Goal: Book appointment/travel/reservation

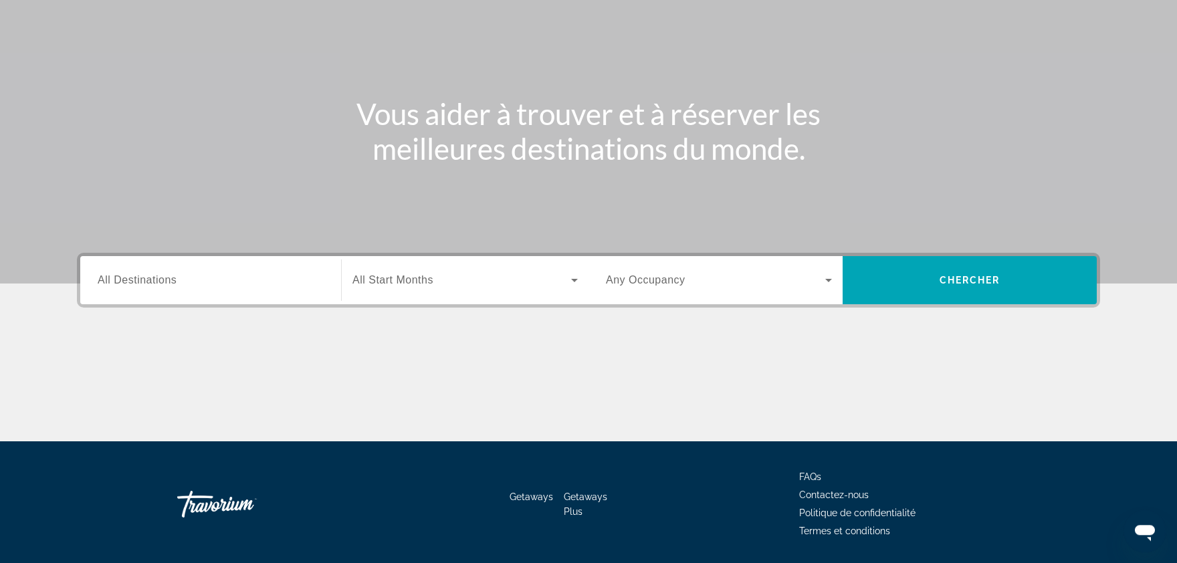
scroll to position [158, 0]
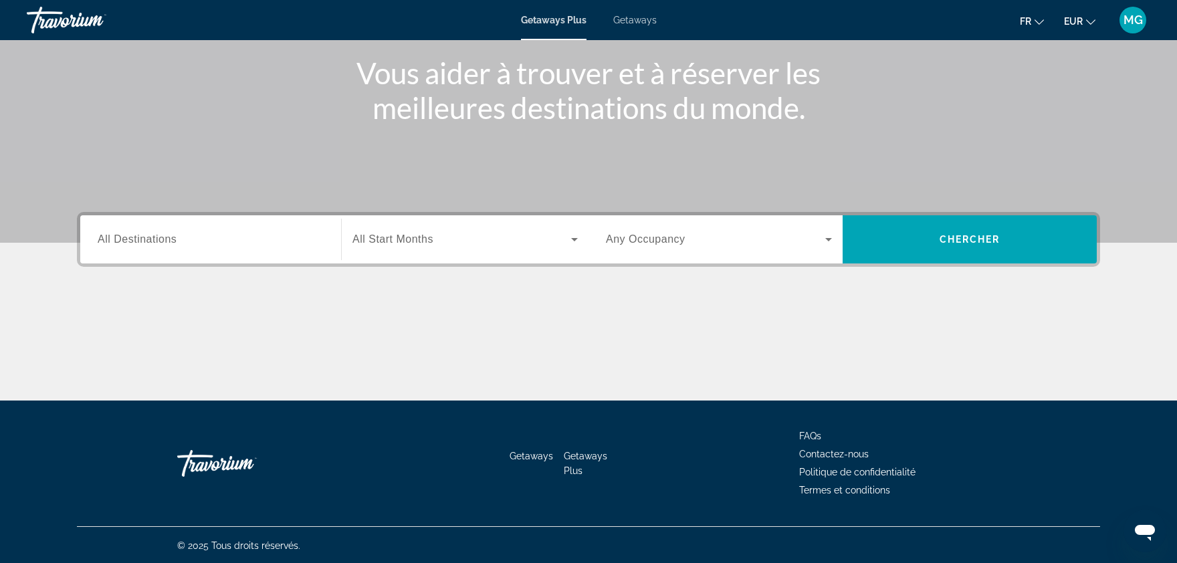
click at [181, 255] on div "Search widget" at bounding box center [211, 240] width 226 height 38
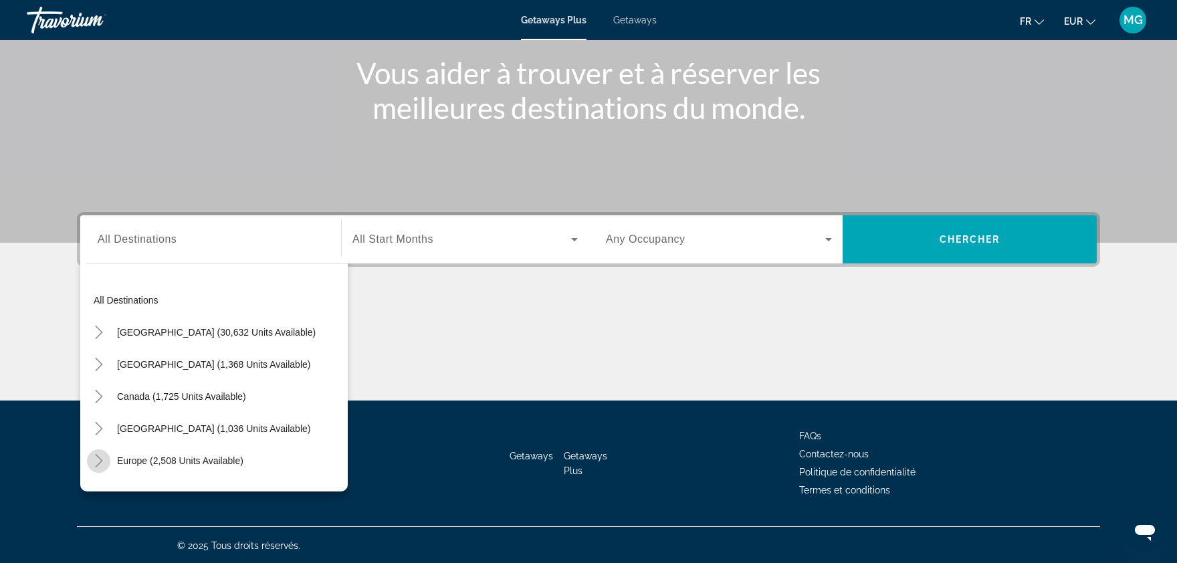
click at [104, 457] on icon "Toggle Europe (2,508 units available)" at bounding box center [98, 460] width 13 height 13
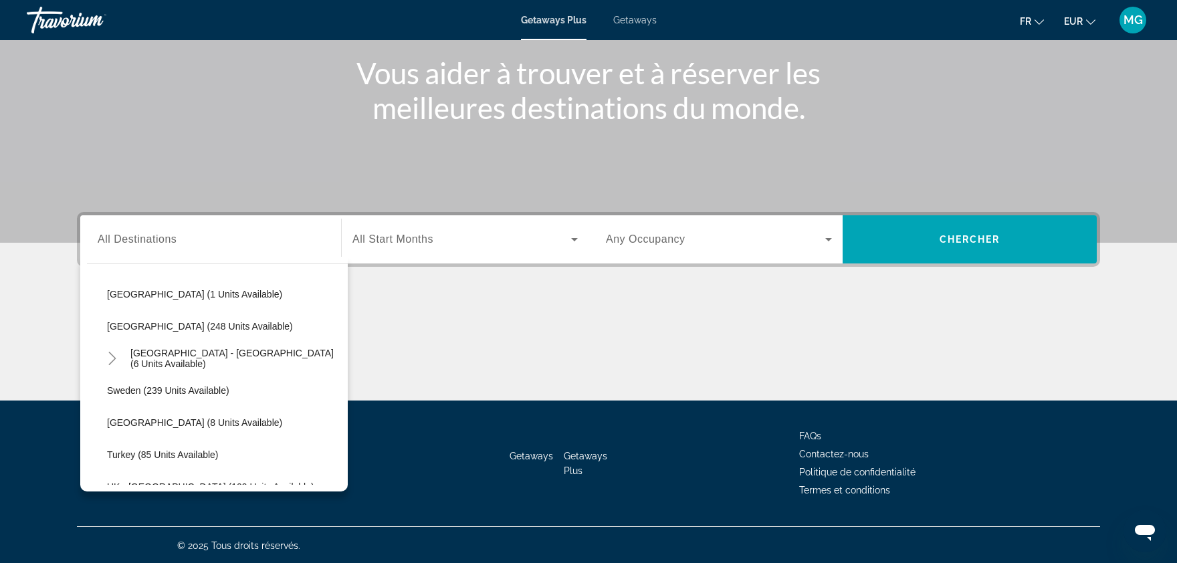
scroll to position [565, 0]
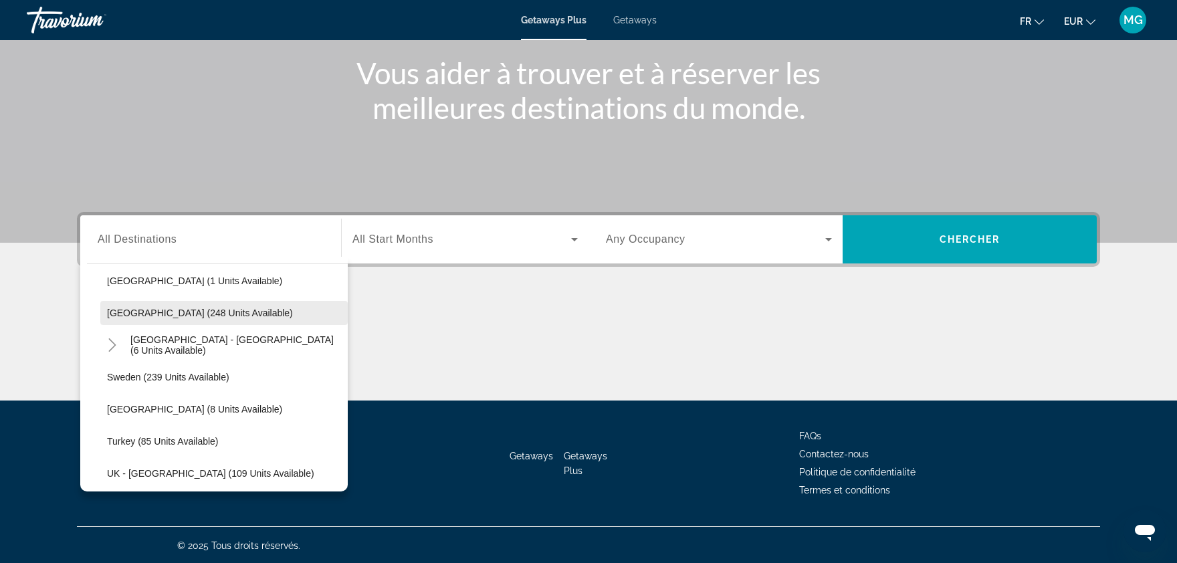
click at [144, 310] on span "Spain (248 units available)" at bounding box center [200, 313] width 186 height 11
type input "**********"
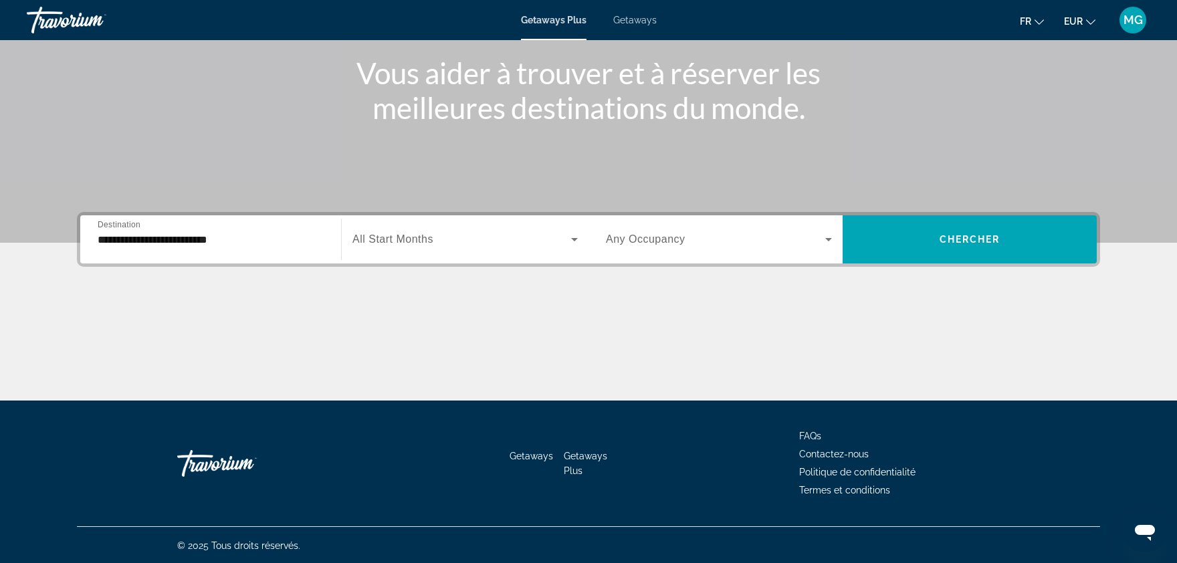
click at [392, 241] on span "All Start Months" at bounding box center [392, 238] width 81 height 11
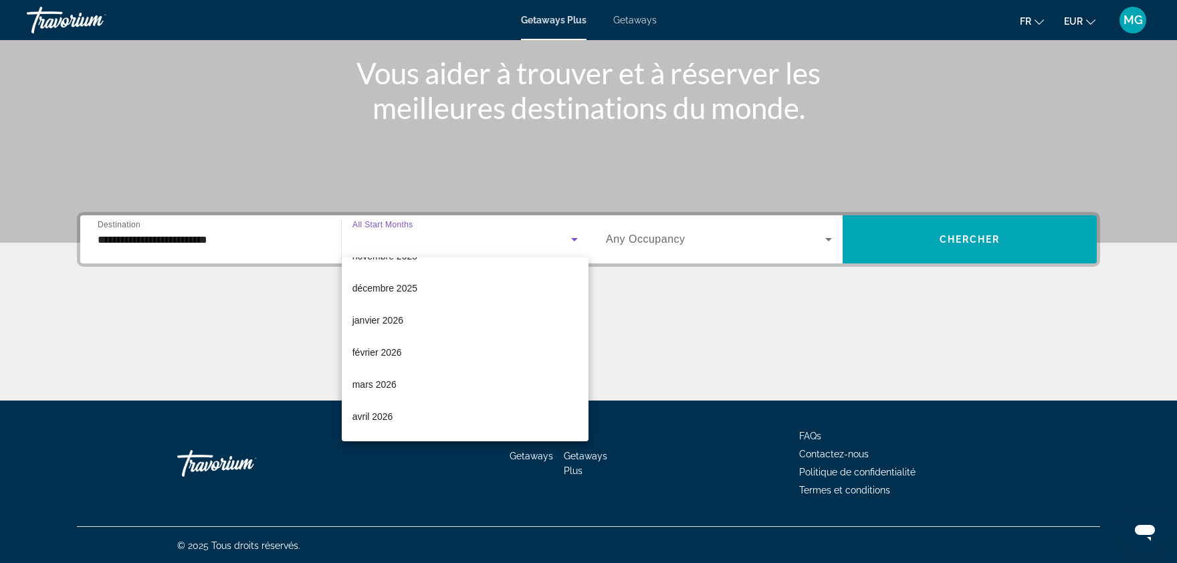
scroll to position [121, 0]
click at [415, 347] on mat-option "février 2026" at bounding box center [465, 350] width 247 height 32
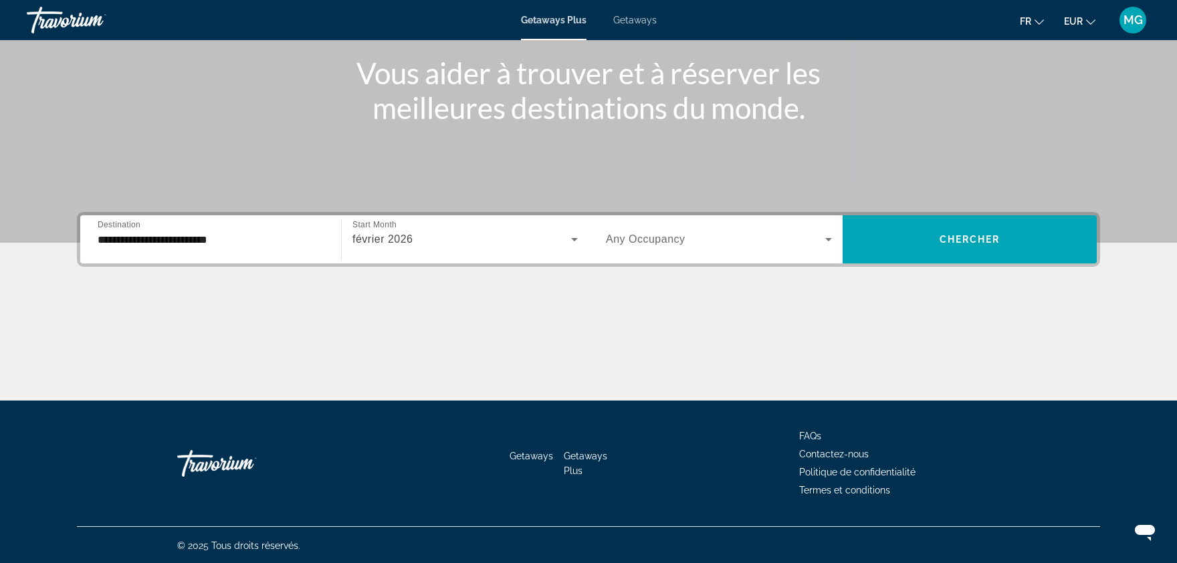
click at [673, 234] on span "Any Occupancy" at bounding box center [646, 238] width 80 height 11
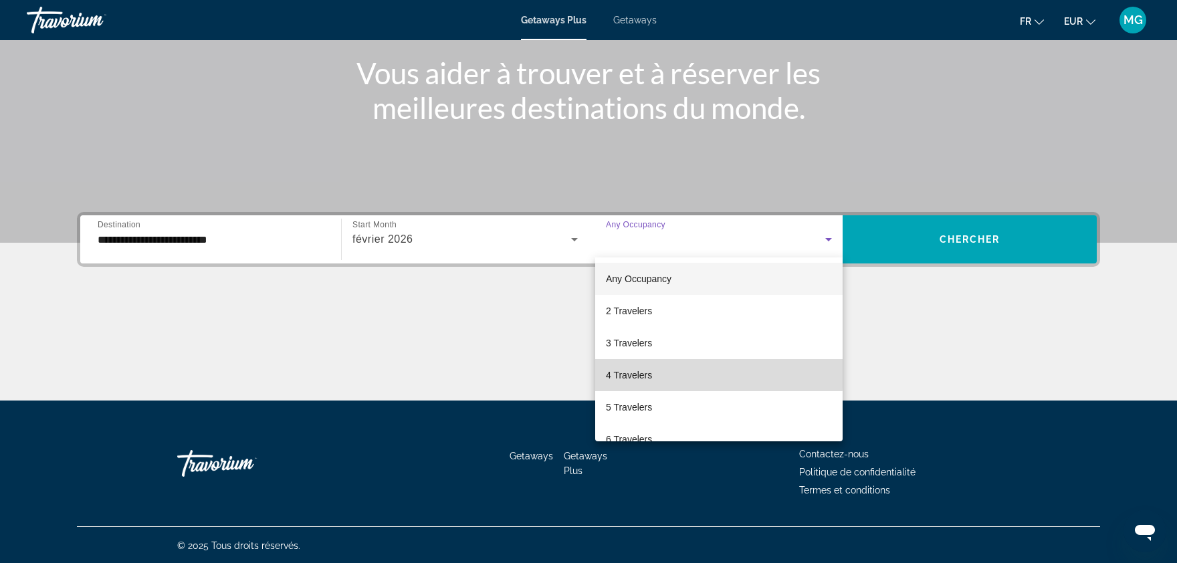
click at [645, 373] on span "4 Travelers" at bounding box center [629, 375] width 46 height 16
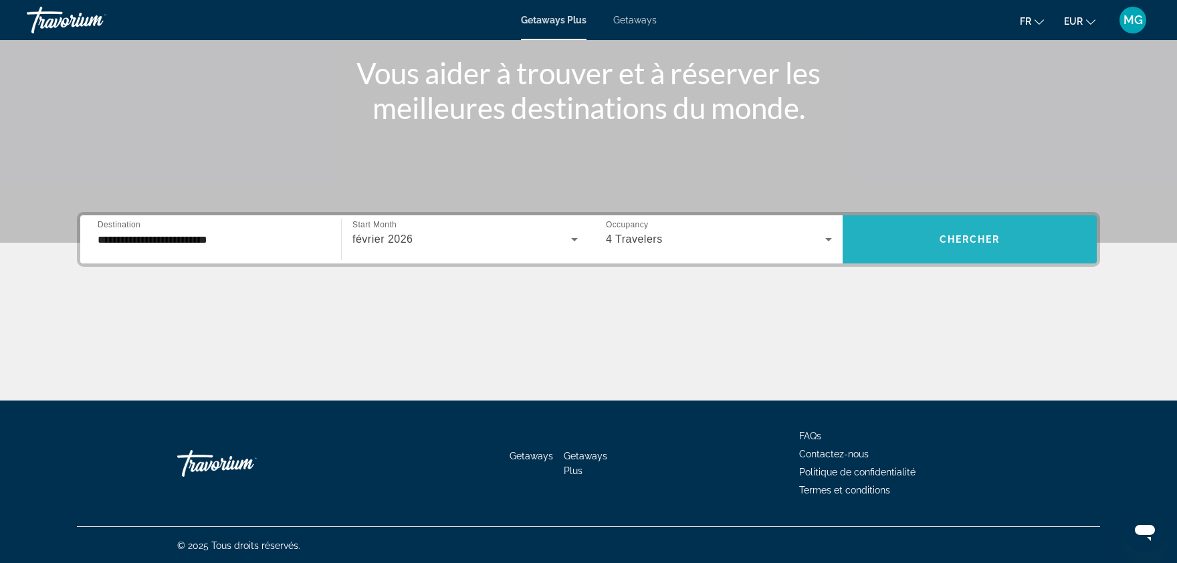
click at [990, 239] on span "Chercher" at bounding box center [969, 239] width 61 height 11
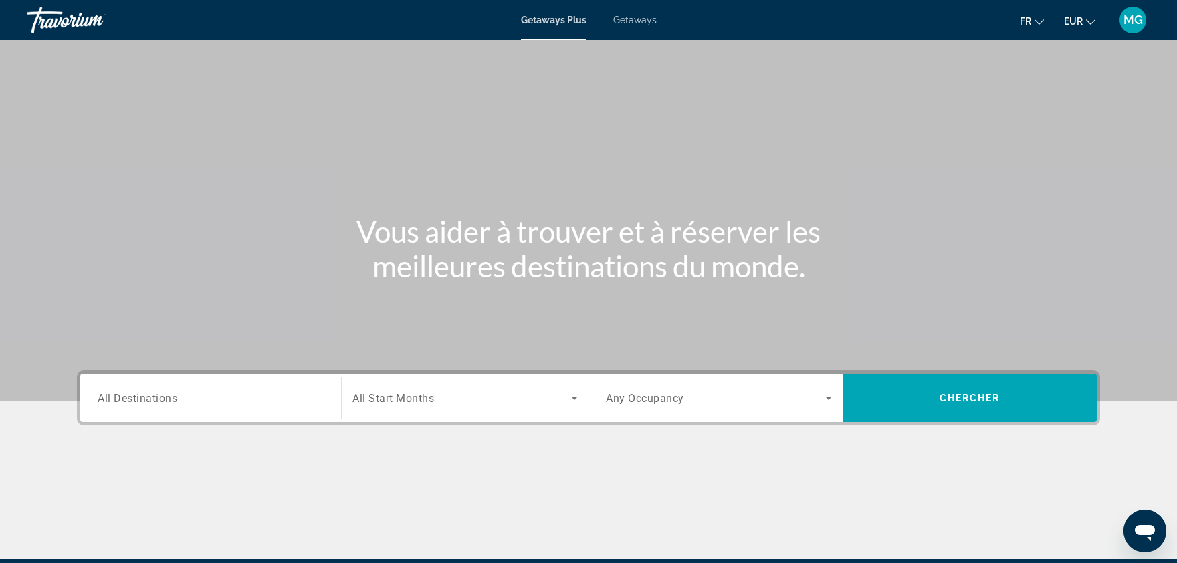
click at [239, 407] on div "Search widget" at bounding box center [211, 398] width 226 height 38
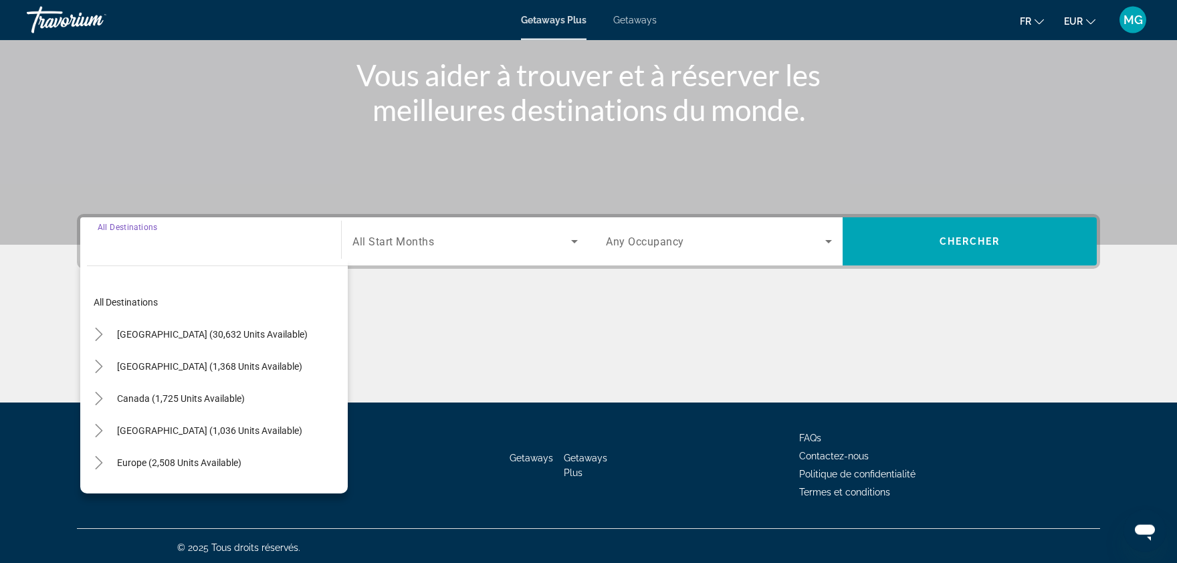
scroll to position [158, 0]
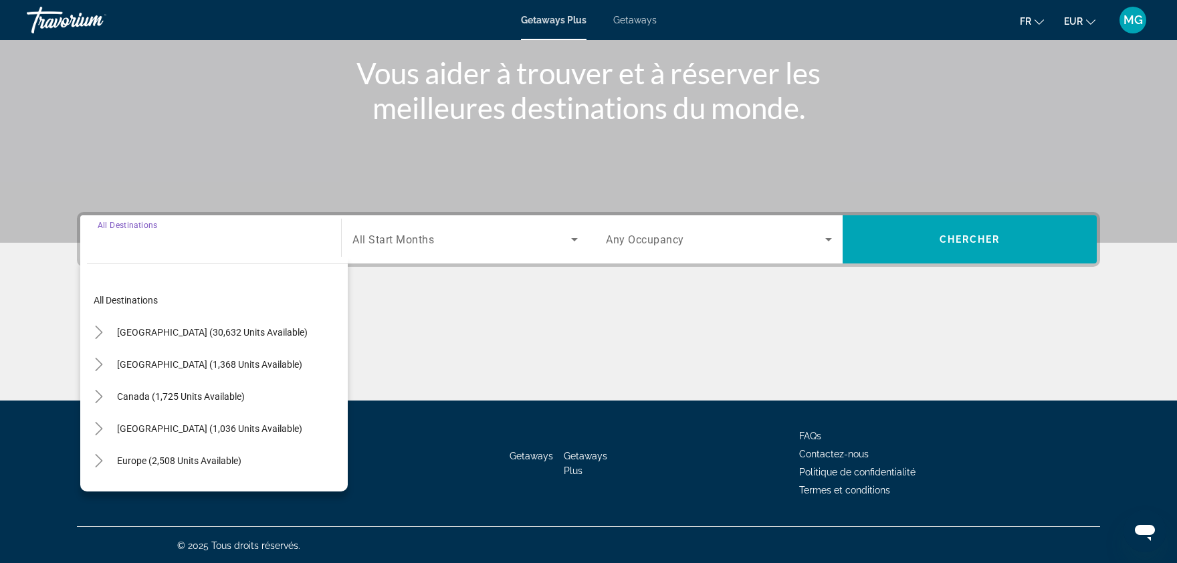
click at [631, 18] on span "Getaways" at bounding box center [634, 20] width 43 height 11
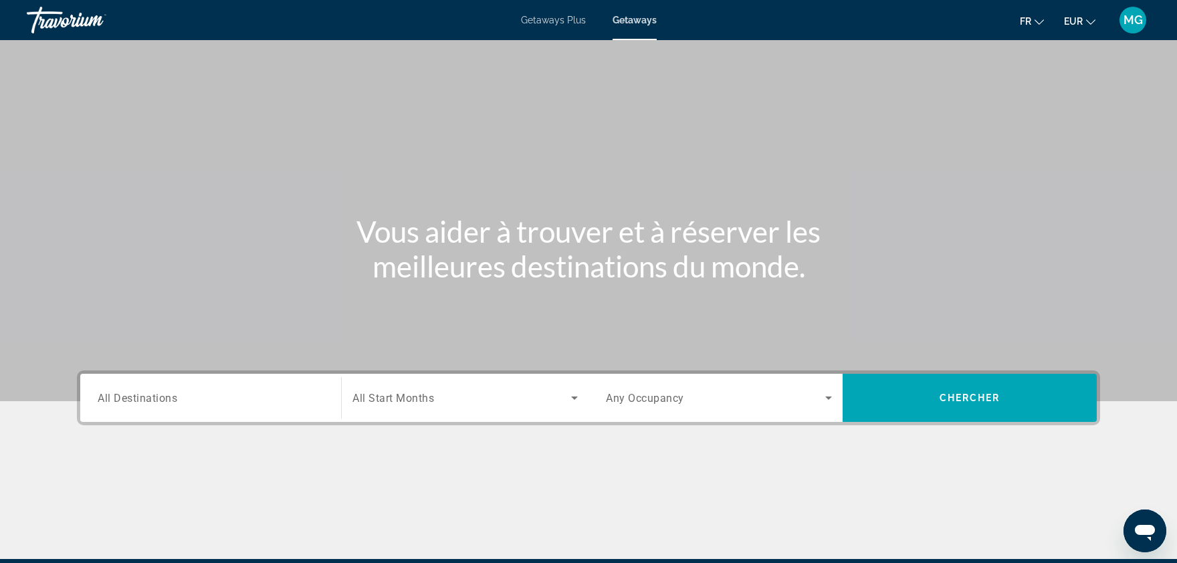
click at [147, 423] on div "Destination All Destinations Start Month All Start Months Occupancy Any Occupan…" at bounding box center [588, 397] width 1023 height 55
click at [148, 413] on div "Search widget" at bounding box center [211, 398] width 226 height 38
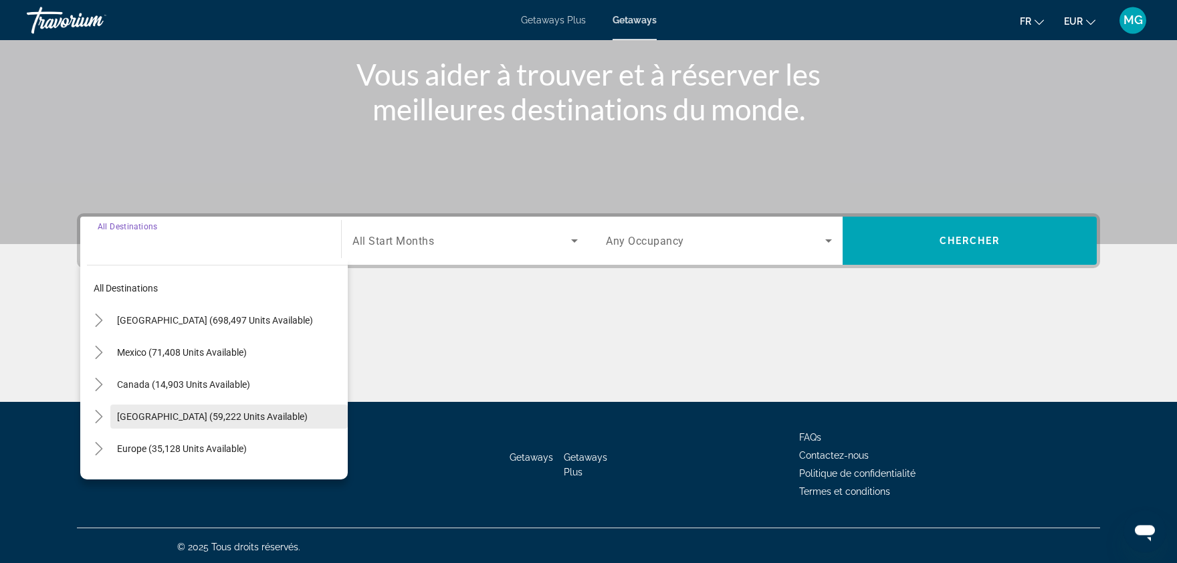
scroll to position [158, 0]
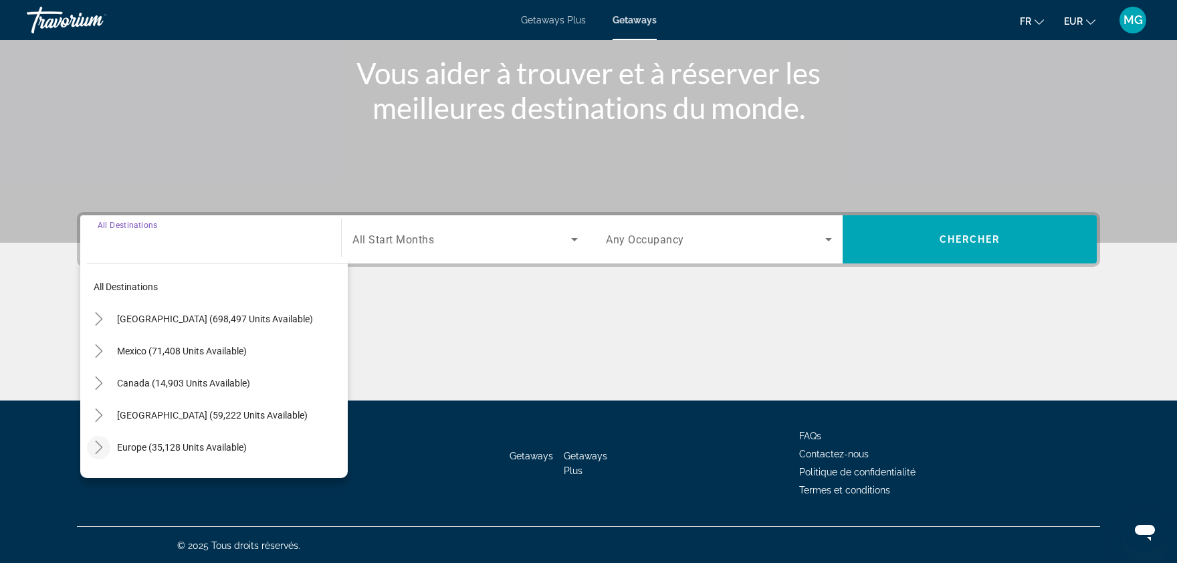
click at [96, 447] on icon "Toggle Europe (35,128 units available)" at bounding box center [98, 447] width 13 height 13
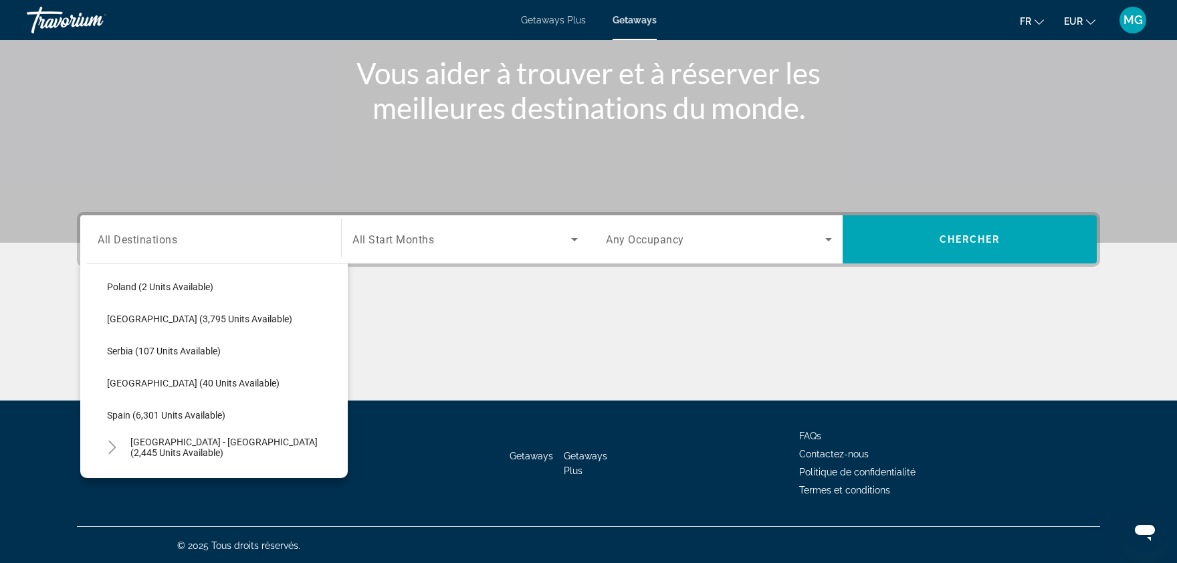
scroll to position [677, 0]
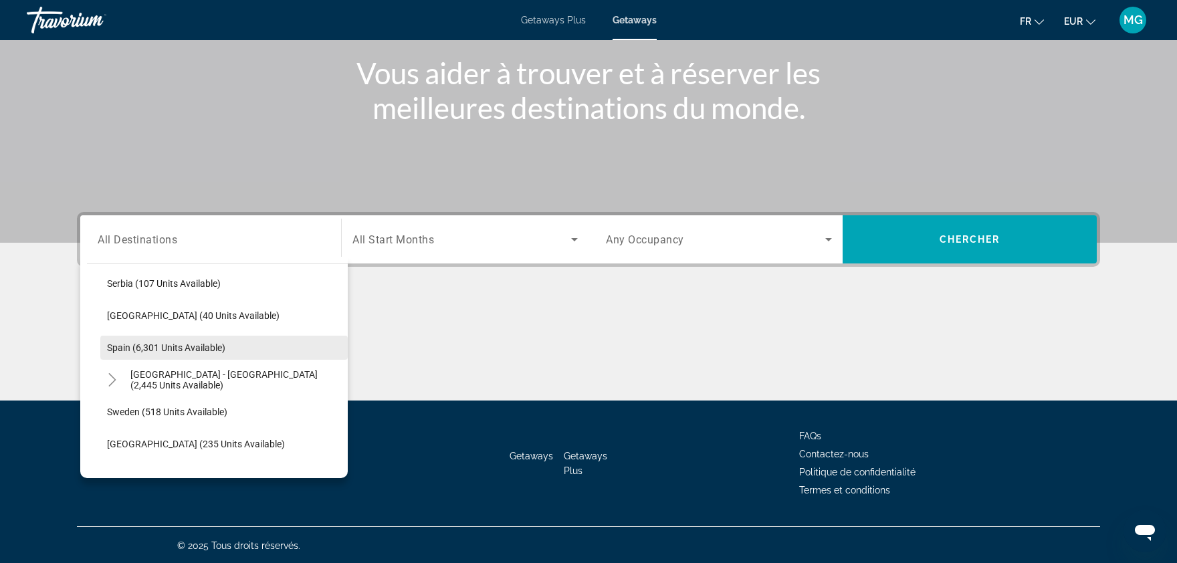
click at [205, 350] on span "Spain (6,301 units available)" at bounding box center [166, 347] width 118 height 11
type input "**********"
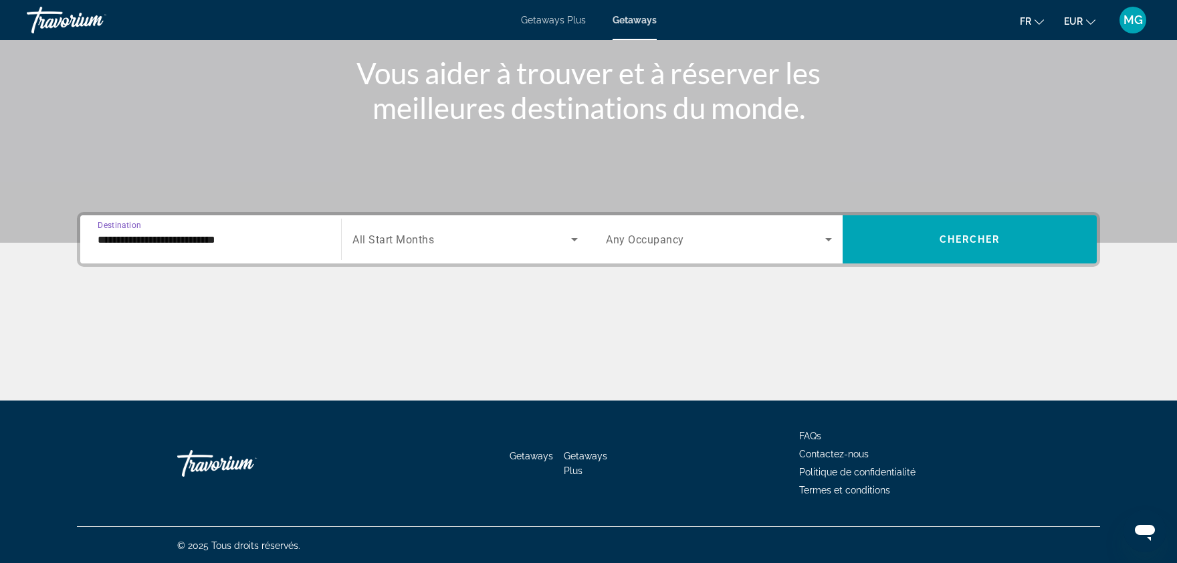
click at [423, 239] on span "All Start Months" at bounding box center [393, 239] width 82 height 13
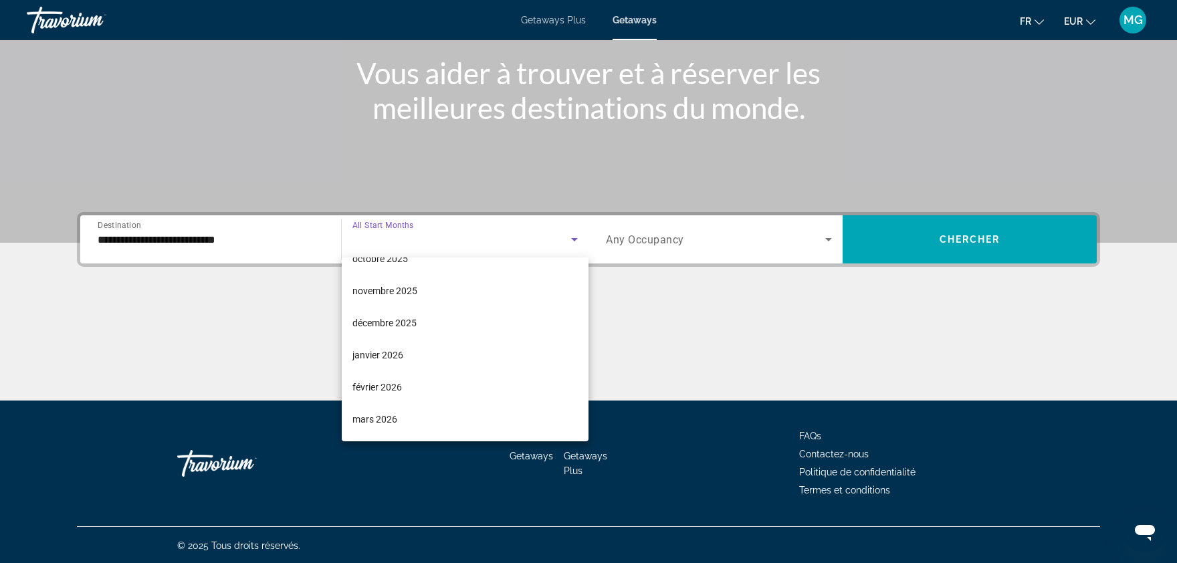
scroll to position [95, 0]
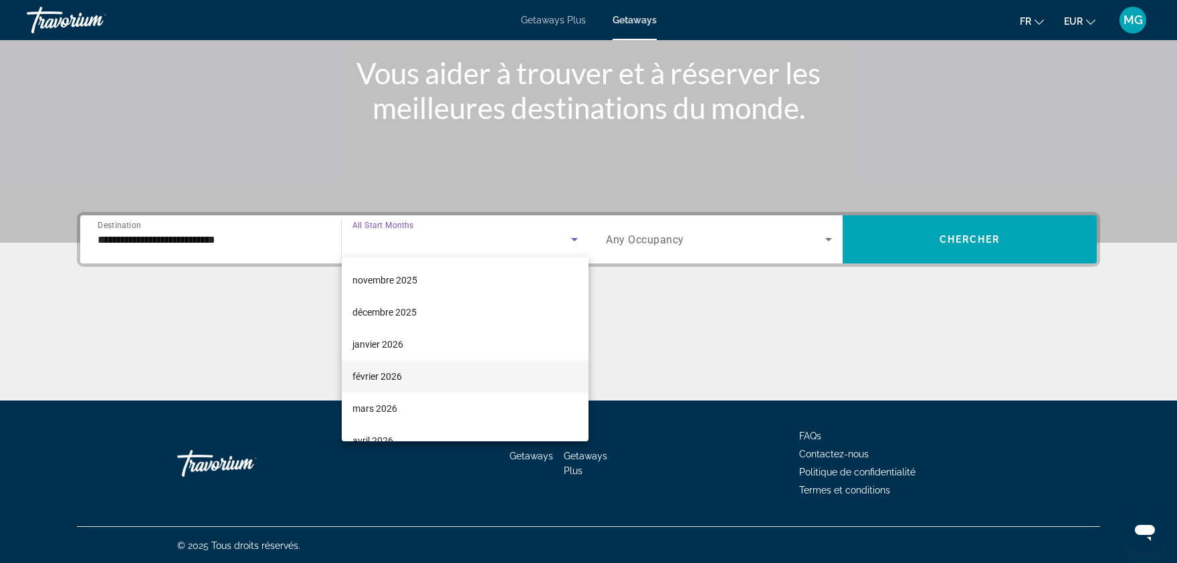
click at [368, 374] on span "février 2026" at bounding box center [376, 376] width 49 height 16
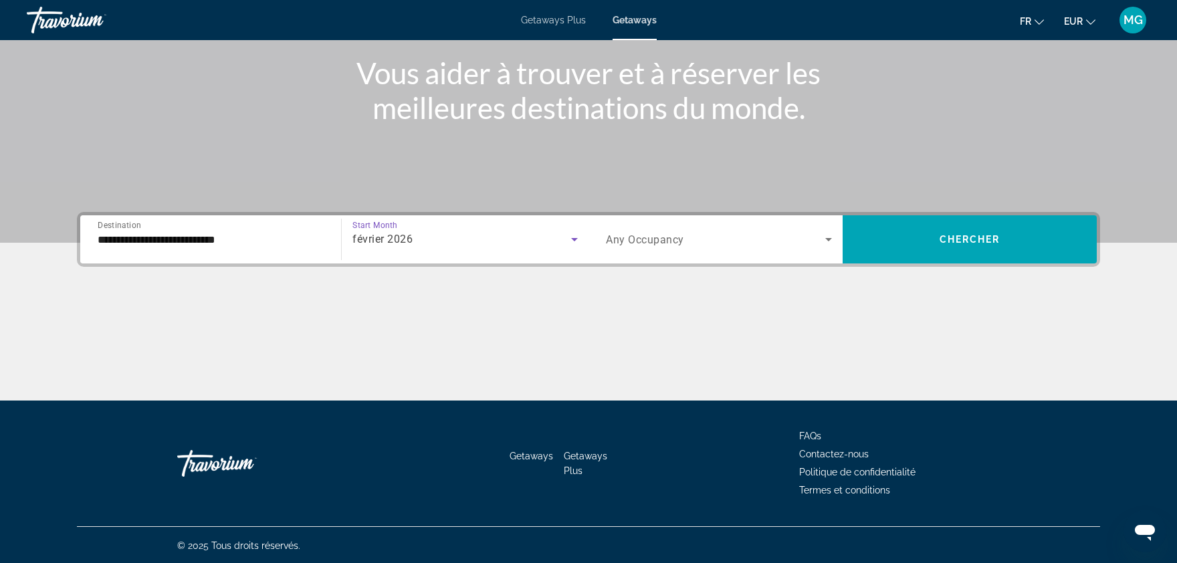
click at [653, 230] on div "Search widget" at bounding box center [719, 239] width 226 height 37
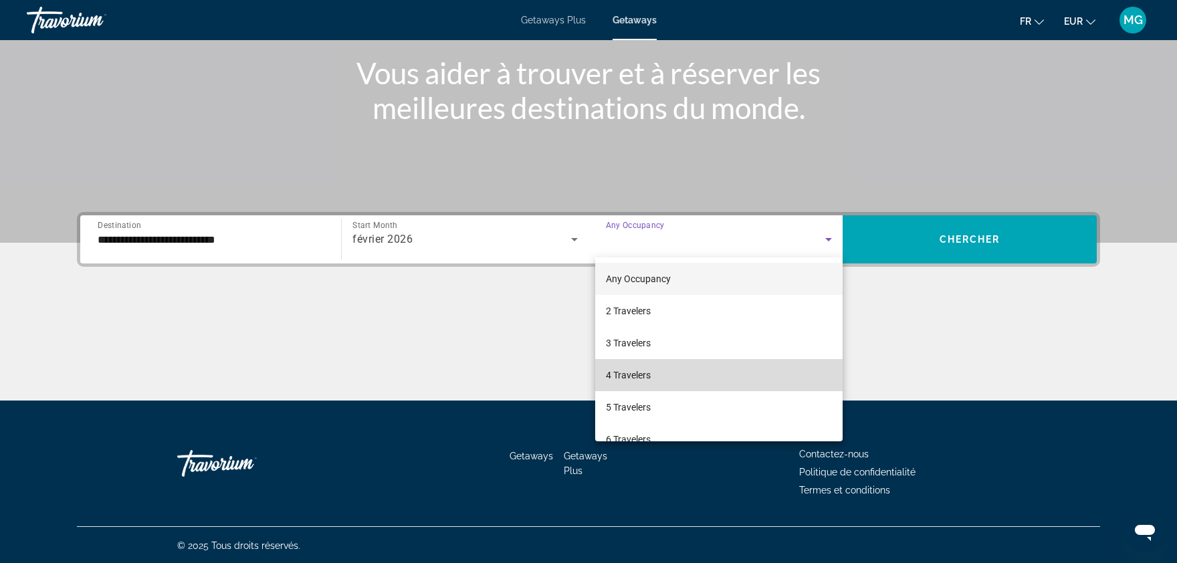
click at [662, 374] on mat-option "4 Travelers" at bounding box center [718, 375] width 247 height 32
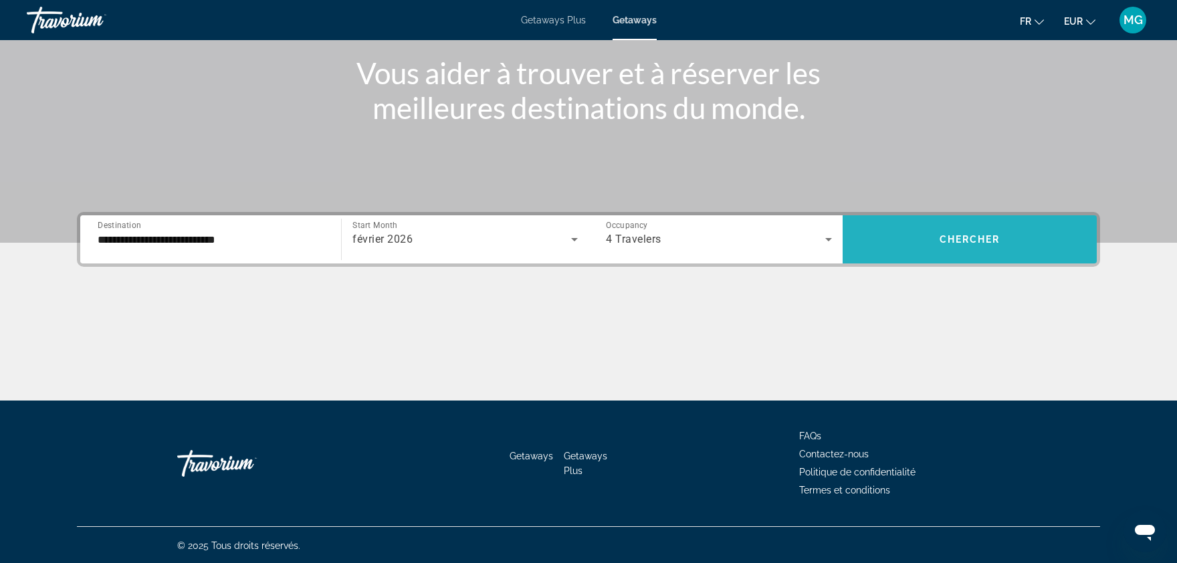
click at [973, 219] on span "Search widget" at bounding box center [969, 239] width 254 height 48
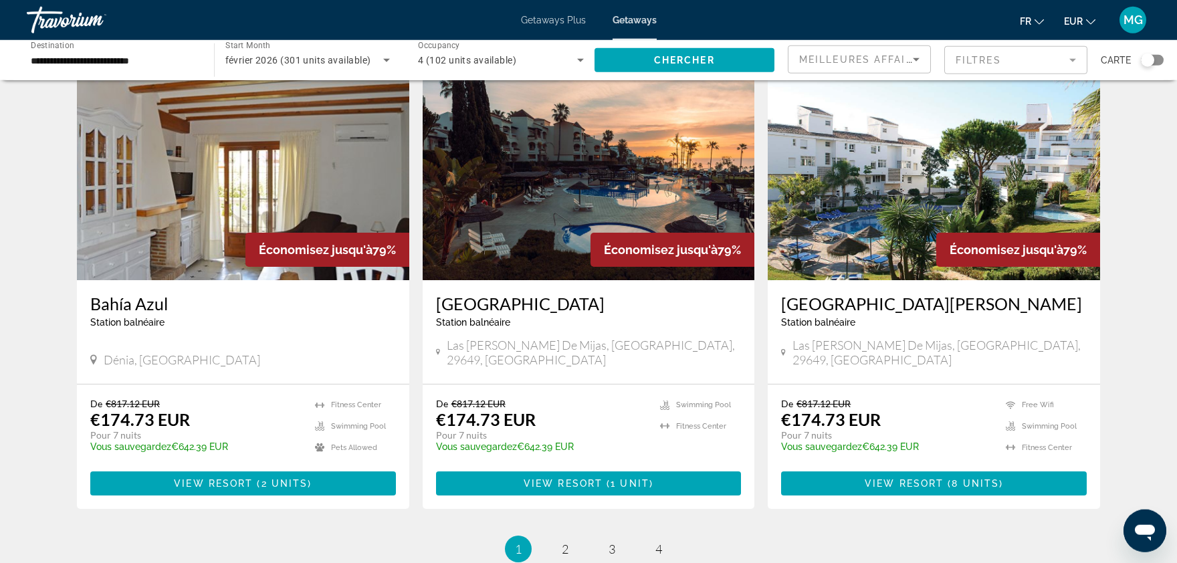
scroll to position [1450, 0]
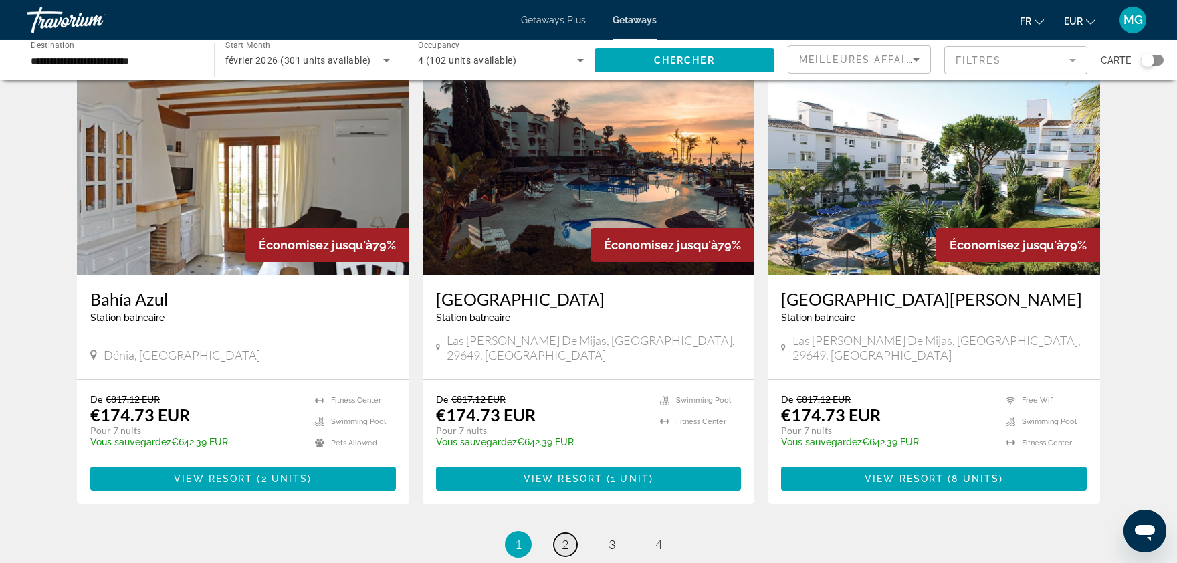
click at [570, 533] on link "page 2" at bounding box center [565, 544] width 23 height 23
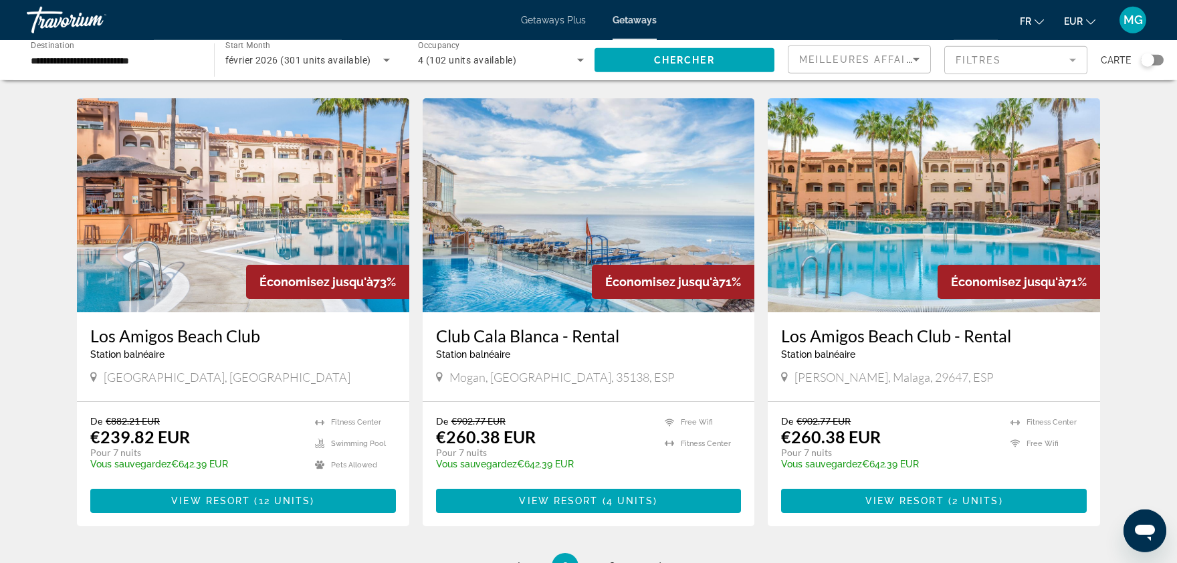
scroll to position [1494, 0]
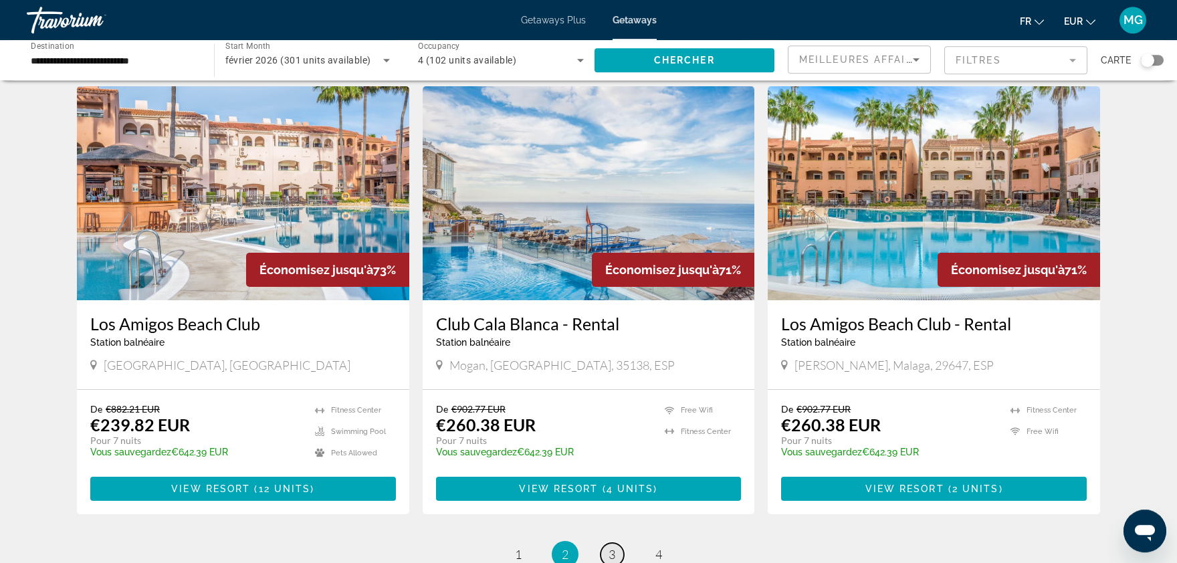
click at [618, 543] on link "page 3" at bounding box center [611, 554] width 23 height 23
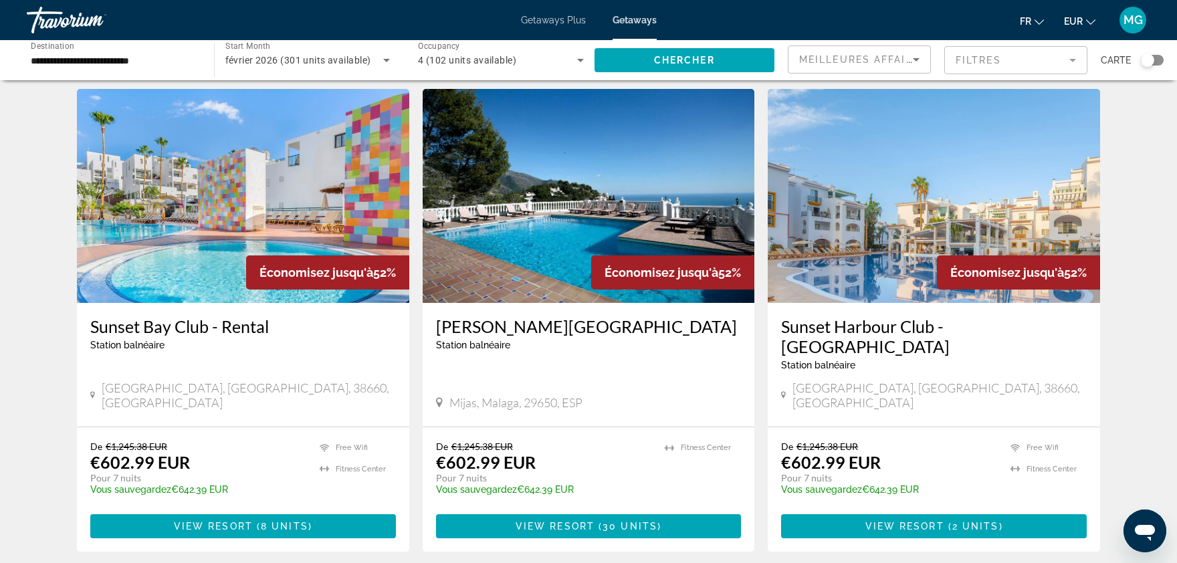
scroll to position [1514, 0]
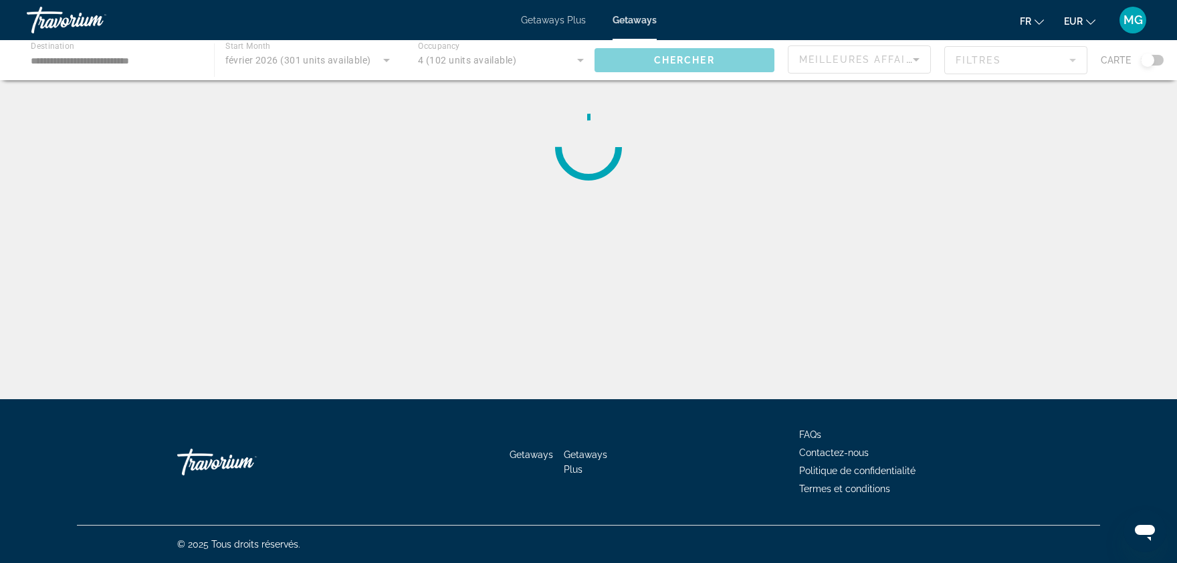
click at [1176, 235] on div "**********" at bounding box center [588, 293] width 1177 height 399
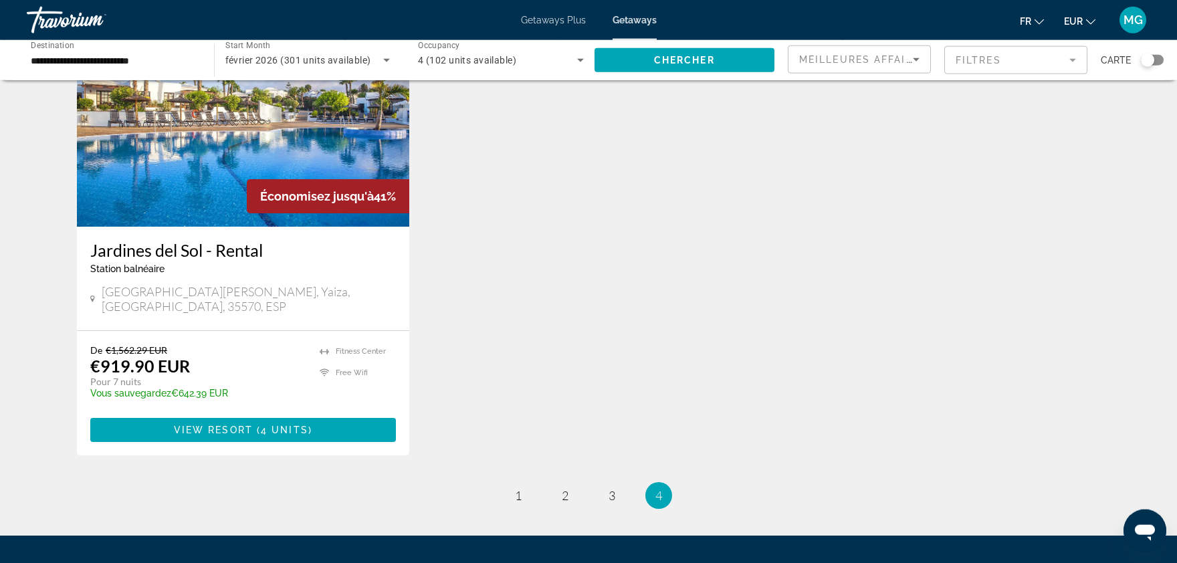
scroll to position [607, 0]
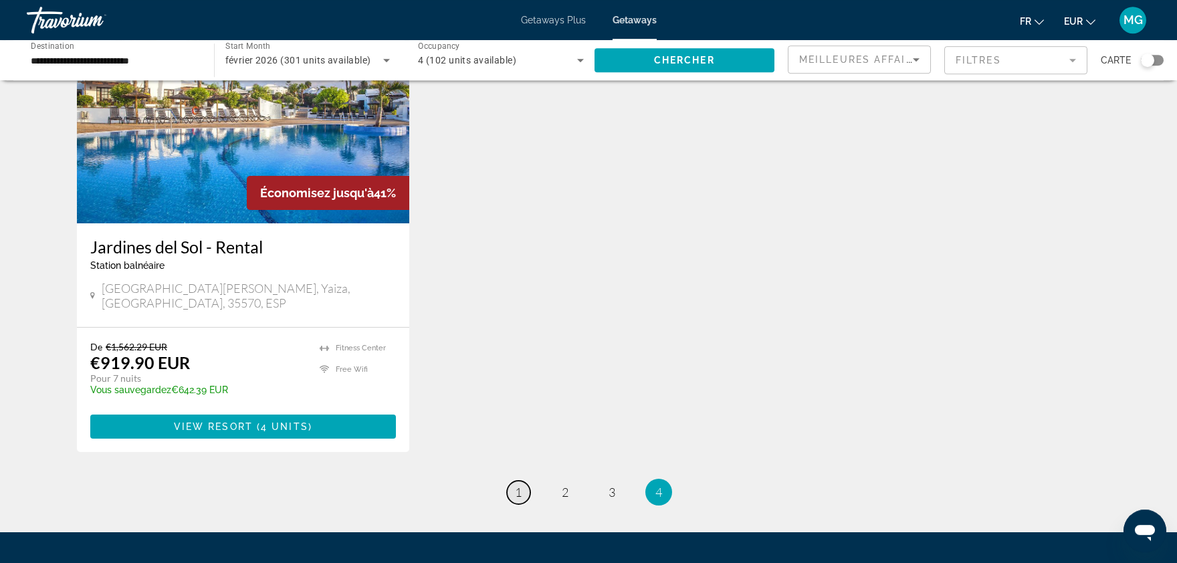
click at [509, 481] on link "page 1" at bounding box center [518, 492] width 23 height 23
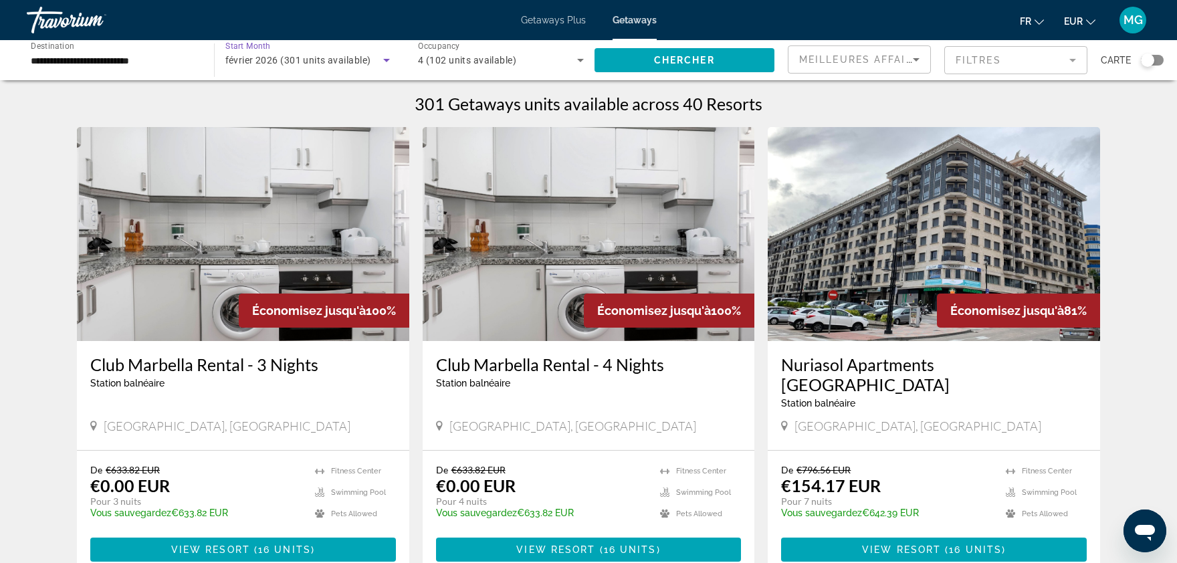
click at [358, 63] on span "février 2026 (301 units available)" at bounding box center [298, 60] width 146 height 11
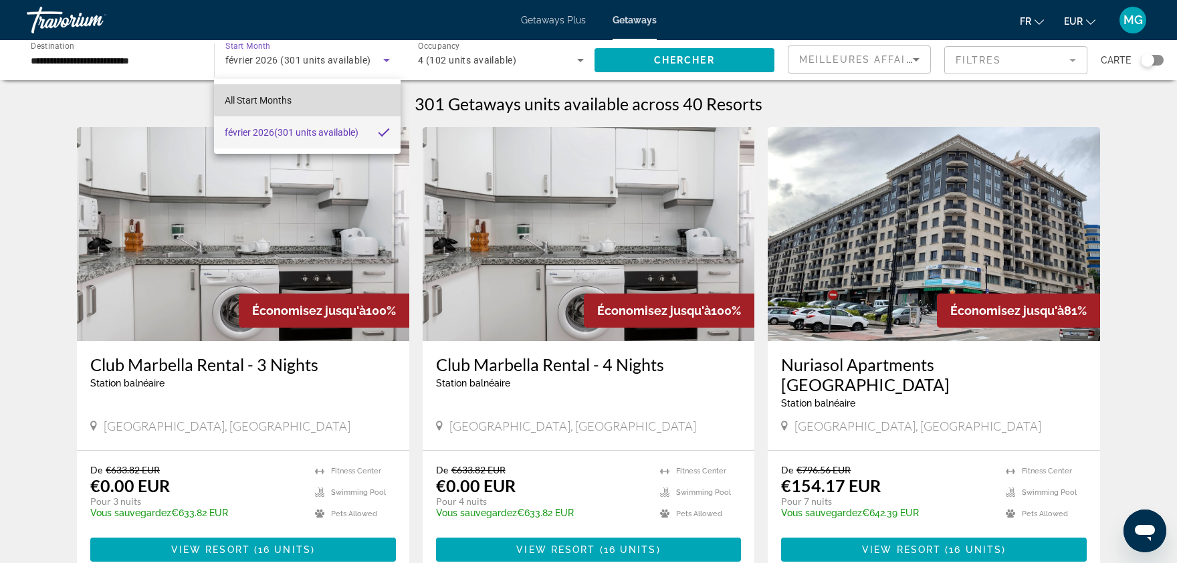
click at [310, 100] on mat-option "All Start Months" at bounding box center [307, 100] width 187 height 32
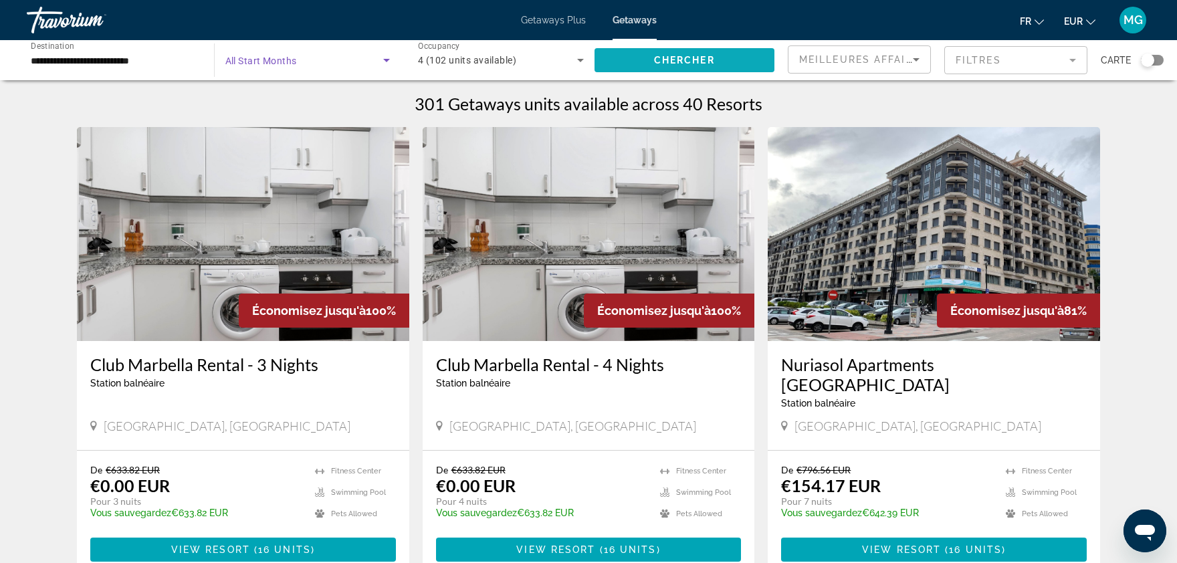
click at [696, 52] on span "Search widget" at bounding box center [684, 60] width 181 height 32
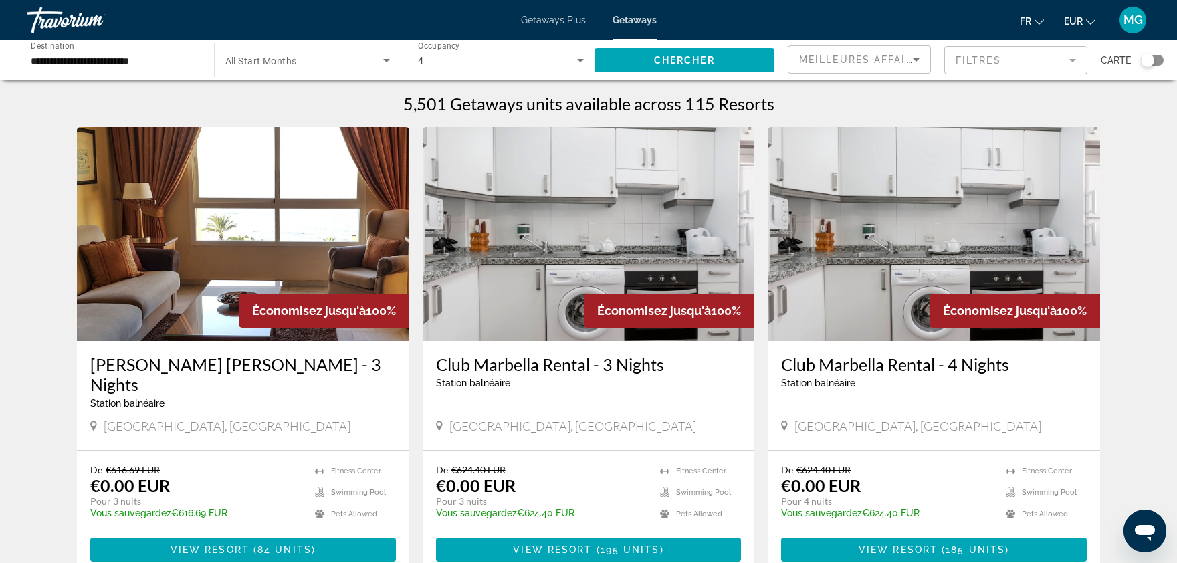
click at [1153, 64] on div "Search widget" at bounding box center [1152, 60] width 23 height 11
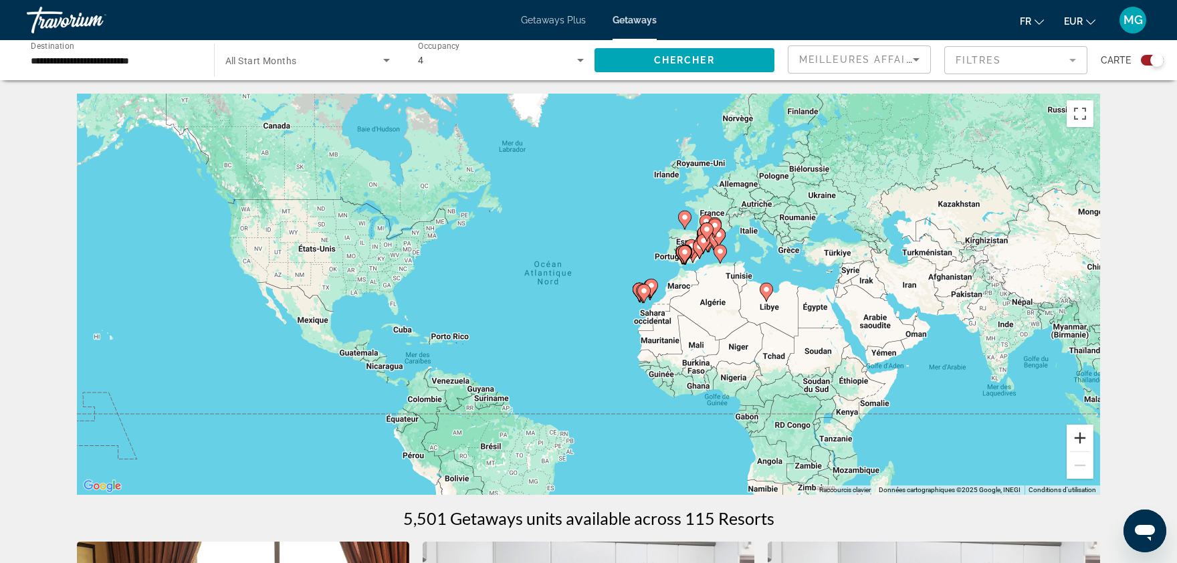
click at [1081, 436] on button "Zoom avant" at bounding box center [1079, 438] width 27 height 27
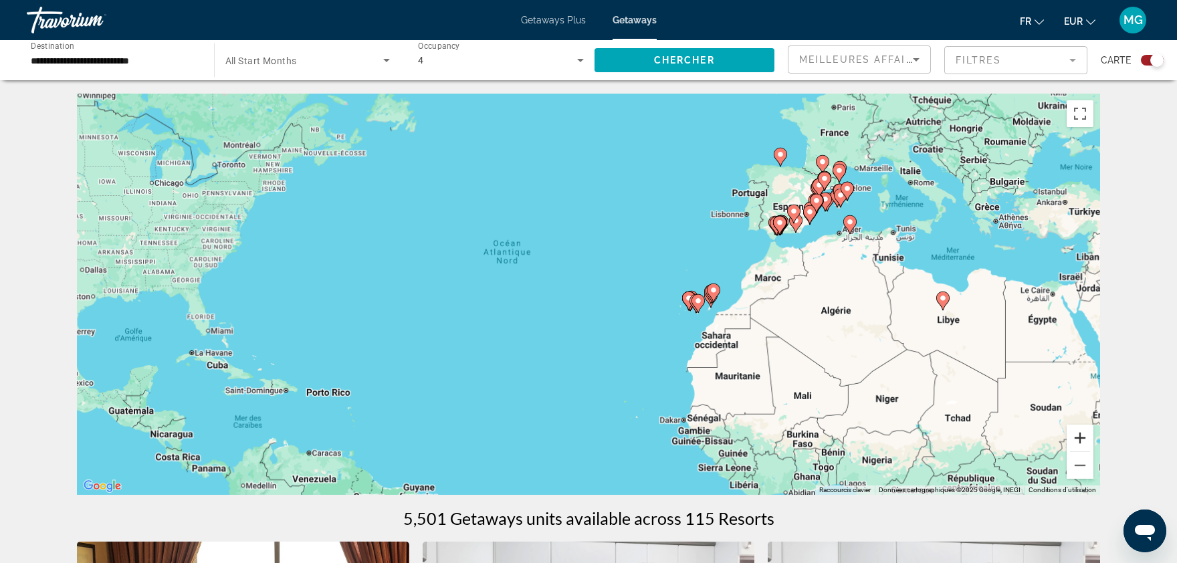
click at [1081, 436] on button "Zoom avant" at bounding box center [1079, 438] width 27 height 27
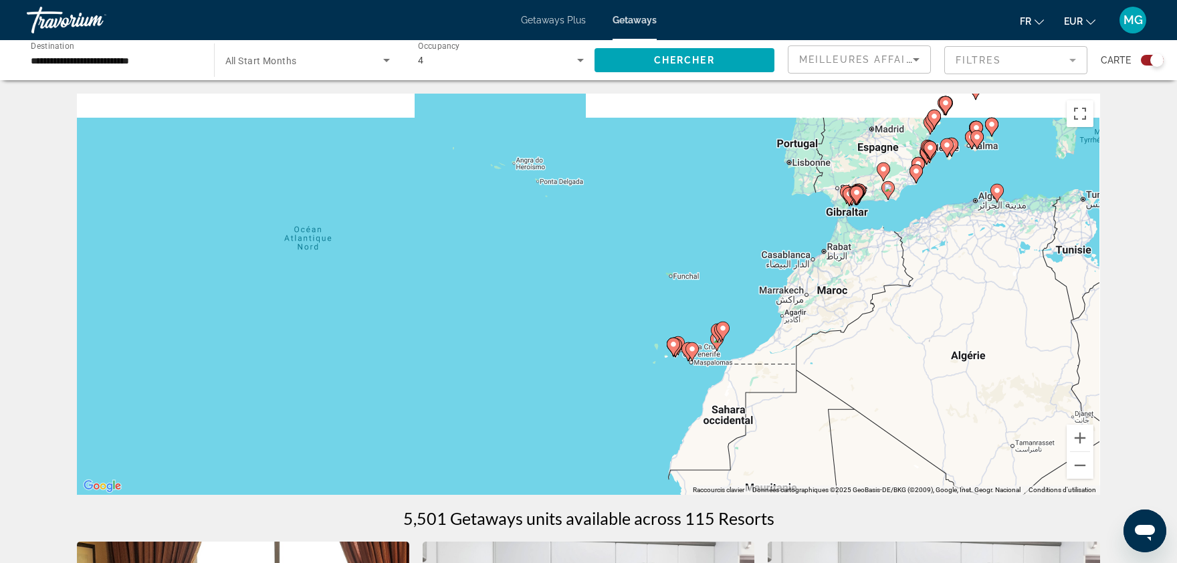
drag, startPoint x: 932, startPoint y: 232, endPoint x: 589, endPoint y: 344, distance: 360.7
click at [589, 344] on div "Pour activer le glissement avec le clavier, appuyez sur Alt+Entrée. Une fois ce…" at bounding box center [588, 294] width 1023 height 401
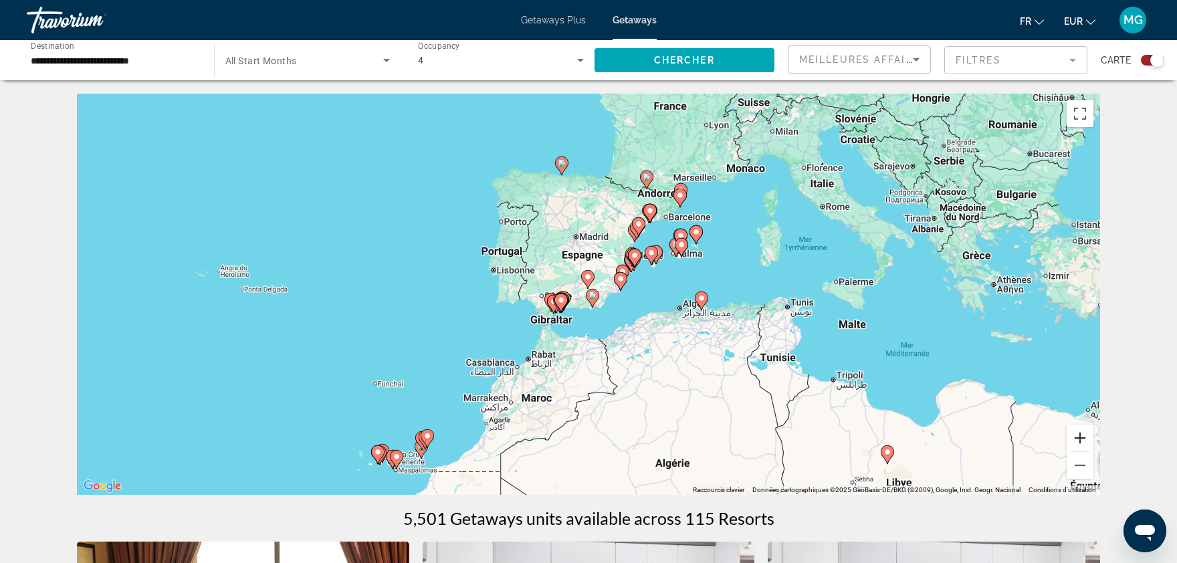
click at [1090, 433] on button "Zoom avant" at bounding box center [1079, 438] width 27 height 27
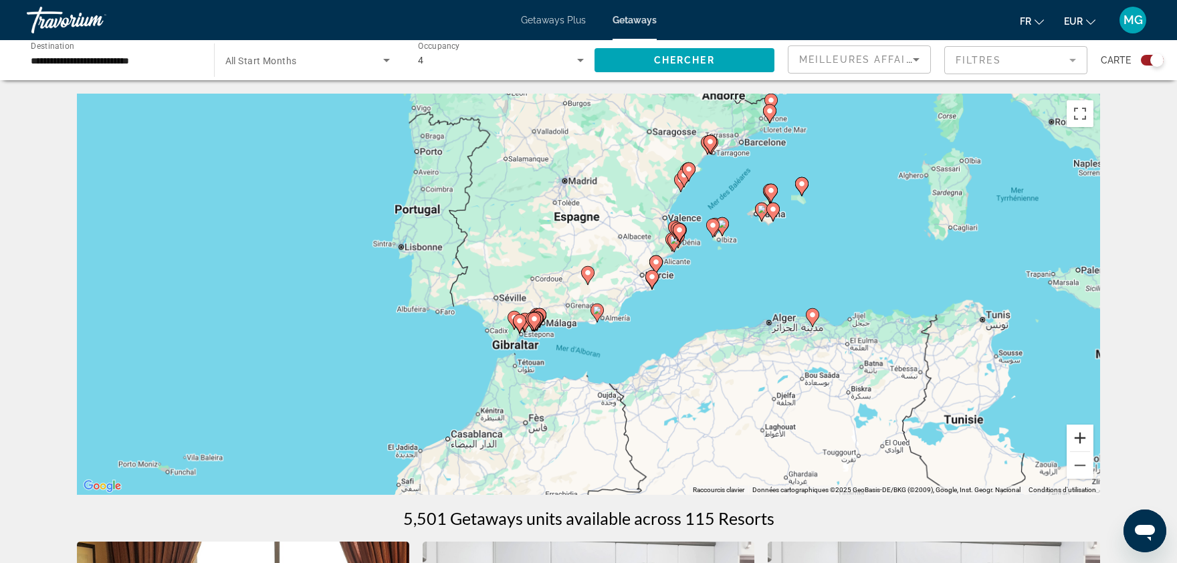
click at [1090, 433] on button "Zoom avant" at bounding box center [1079, 438] width 27 height 27
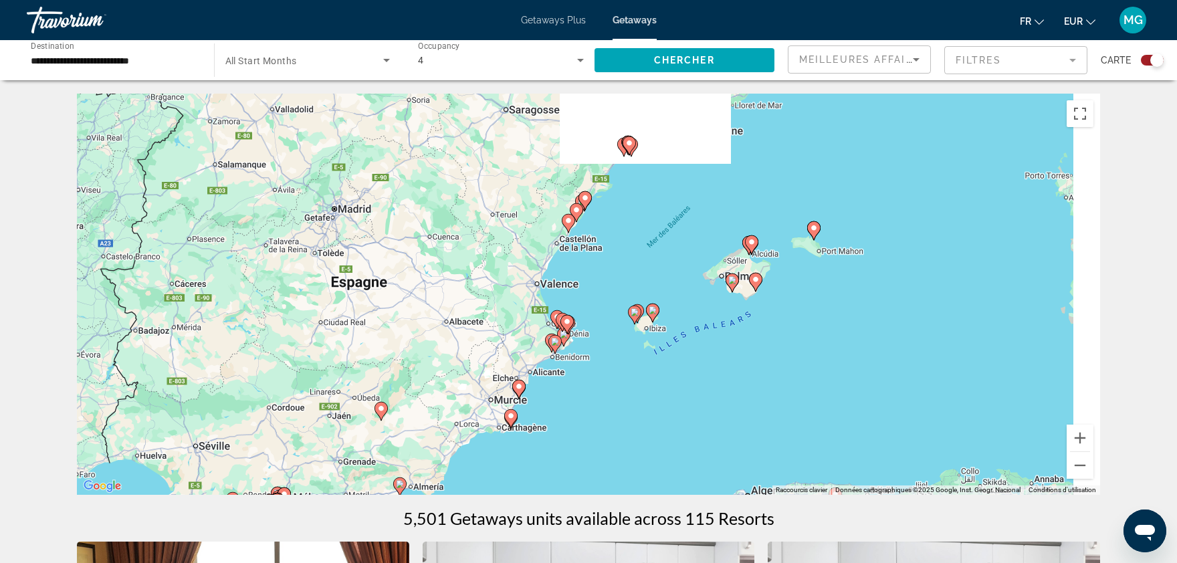
drag, startPoint x: 912, startPoint y: 167, endPoint x: 681, endPoint y: 323, distance: 278.4
click at [681, 323] on div "Pour activer le glissement avec le clavier, appuyez sur Alt+Entrée. Une fois ce…" at bounding box center [588, 294] width 1023 height 401
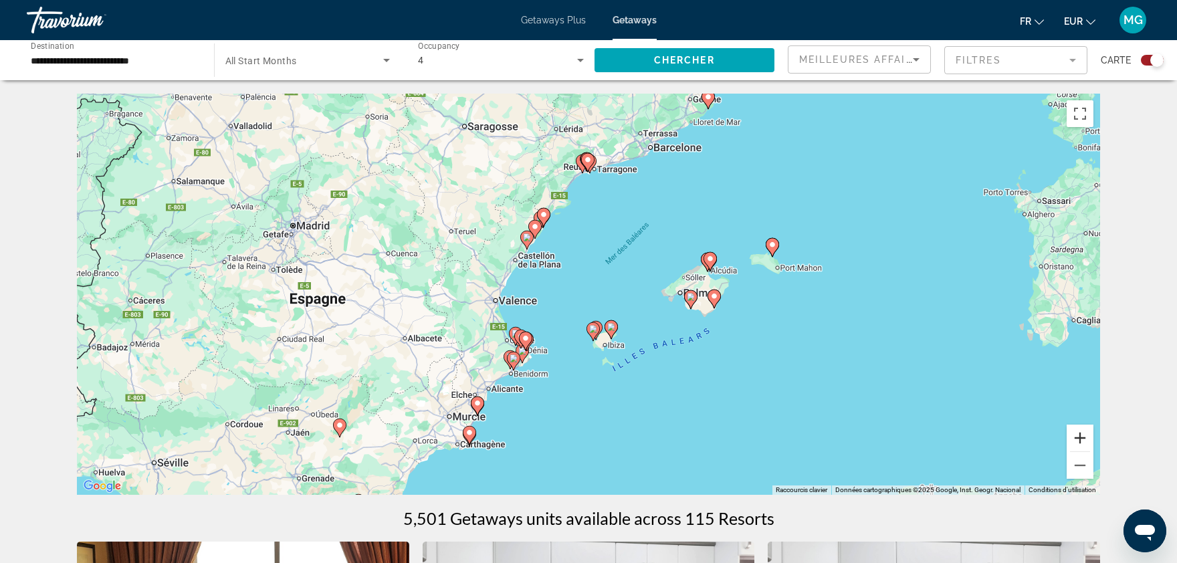
click at [1074, 435] on button "Zoom avant" at bounding box center [1079, 438] width 27 height 27
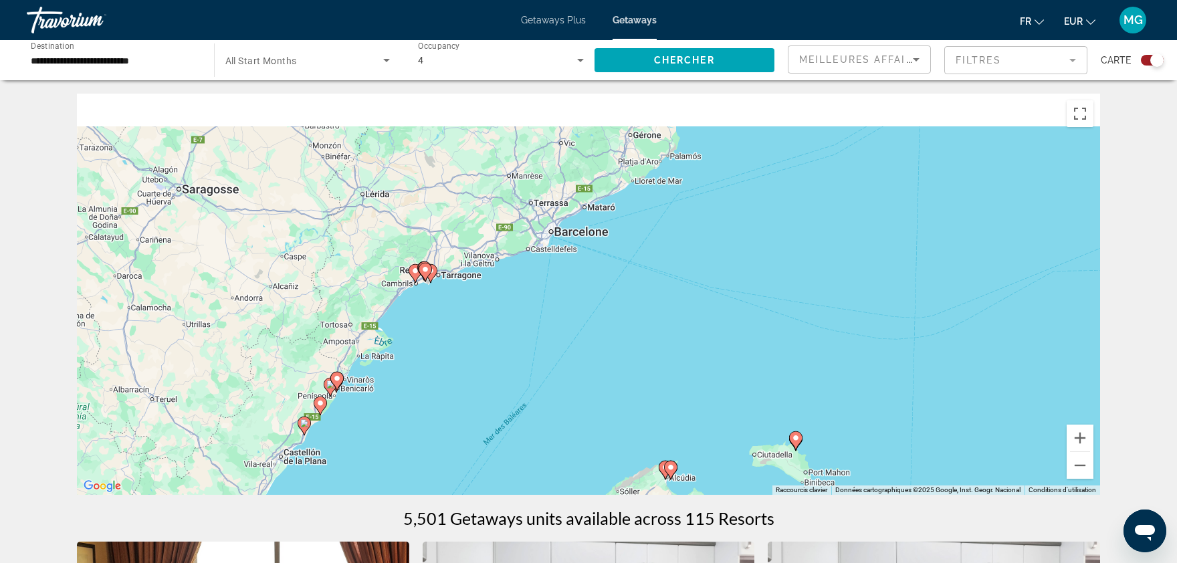
drag, startPoint x: 865, startPoint y: 158, endPoint x: 703, endPoint y: 392, distance: 285.5
click at [703, 392] on div "Pour activer le glissement avec le clavier, appuyez sur Alt+Entrée. Une fois ce…" at bounding box center [588, 294] width 1023 height 401
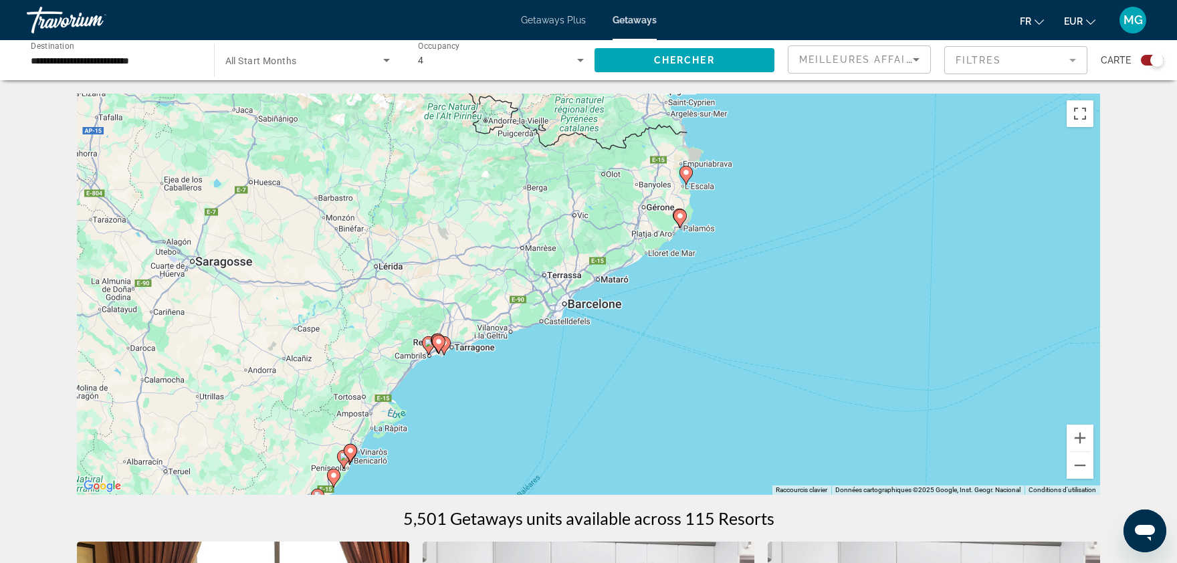
drag, startPoint x: 544, startPoint y: 291, endPoint x: 559, endPoint y: 362, distance: 73.2
click at [559, 362] on div "Pour activer le glissement avec le clavier, appuyez sur Alt+Entrée. Une fois ce…" at bounding box center [588, 294] width 1023 height 401
click at [683, 175] on image "Main content" at bounding box center [685, 172] width 8 height 8
type input "**********"
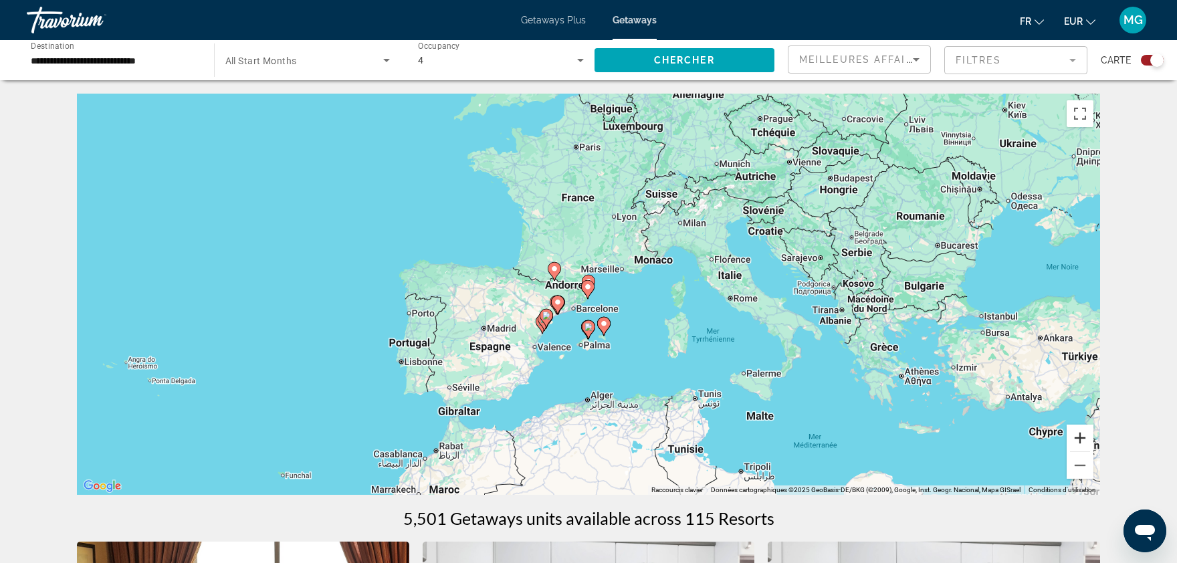
click at [1075, 444] on button "Zoom avant" at bounding box center [1079, 438] width 27 height 27
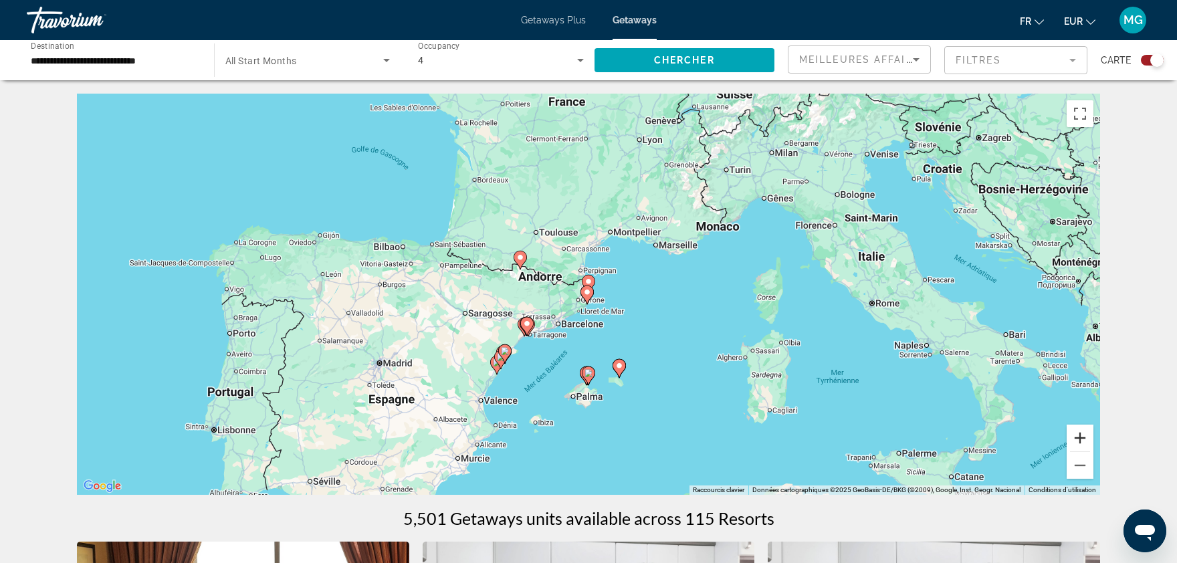
click at [1075, 444] on button "Zoom avant" at bounding box center [1079, 438] width 27 height 27
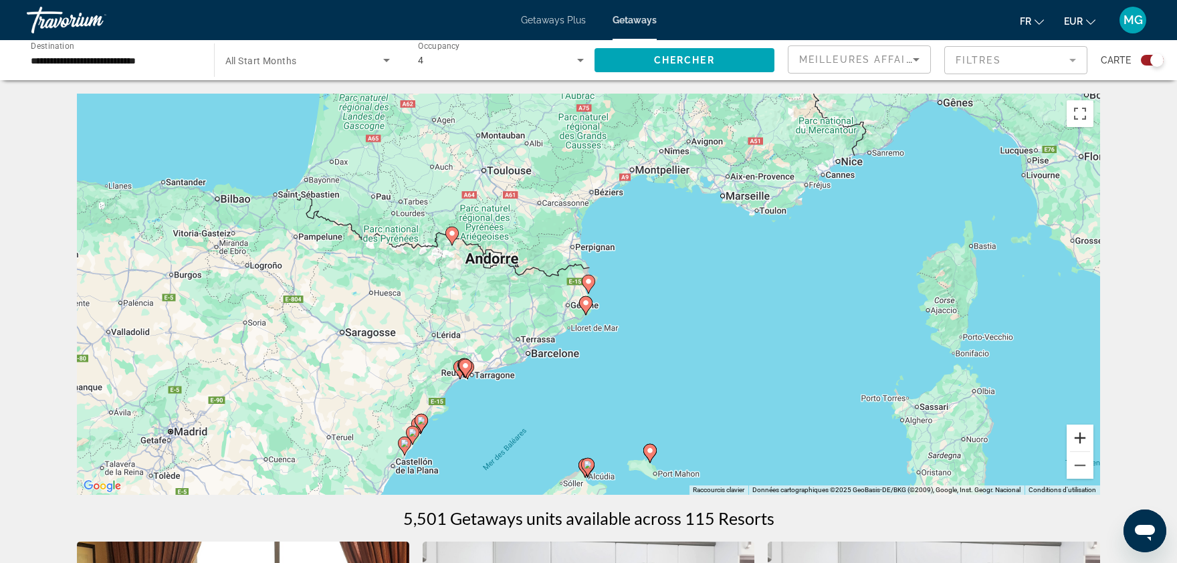
click at [1075, 444] on button "Zoom avant" at bounding box center [1079, 438] width 27 height 27
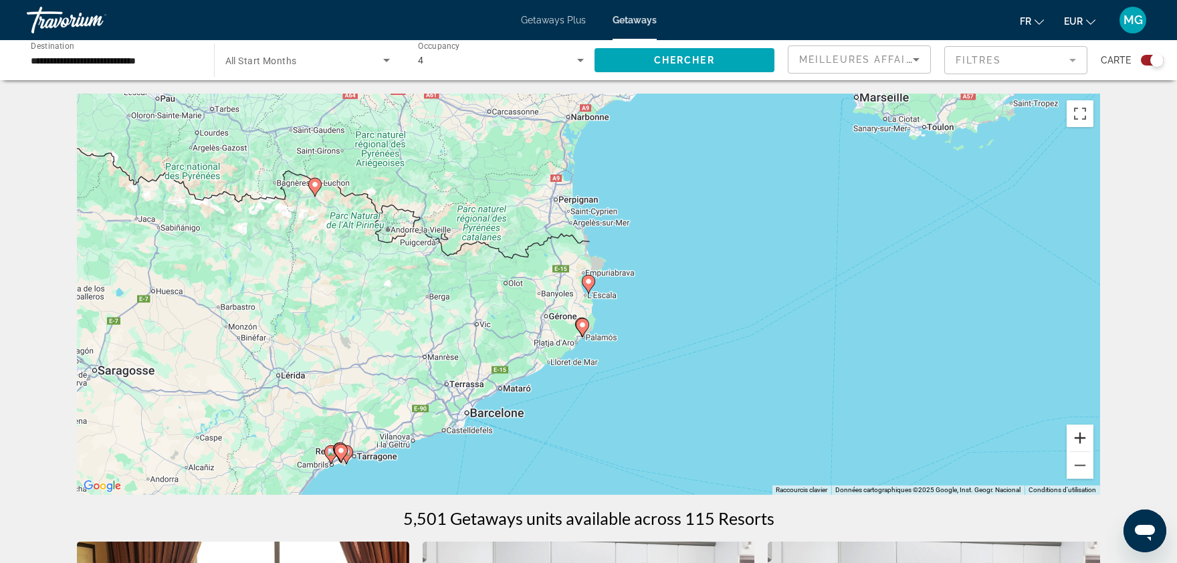
click at [1075, 444] on button "Zoom avant" at bounding box center [1079, 438] width 27 height 27
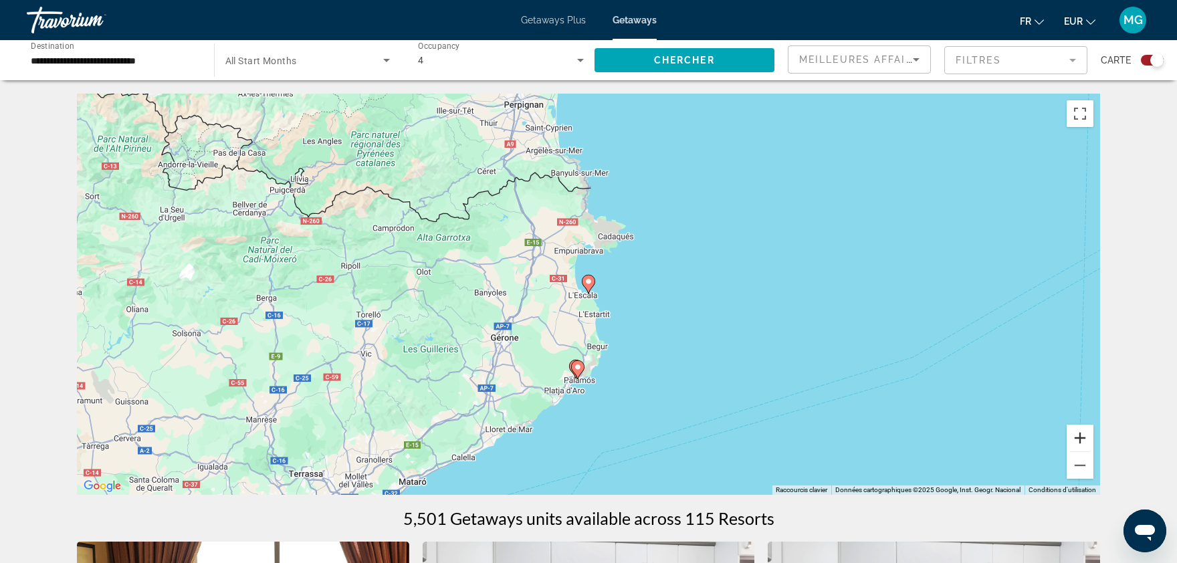
click at [1075, 444] on button "Zoom avant" at bounding box center [1079, 438] width 27 height 27
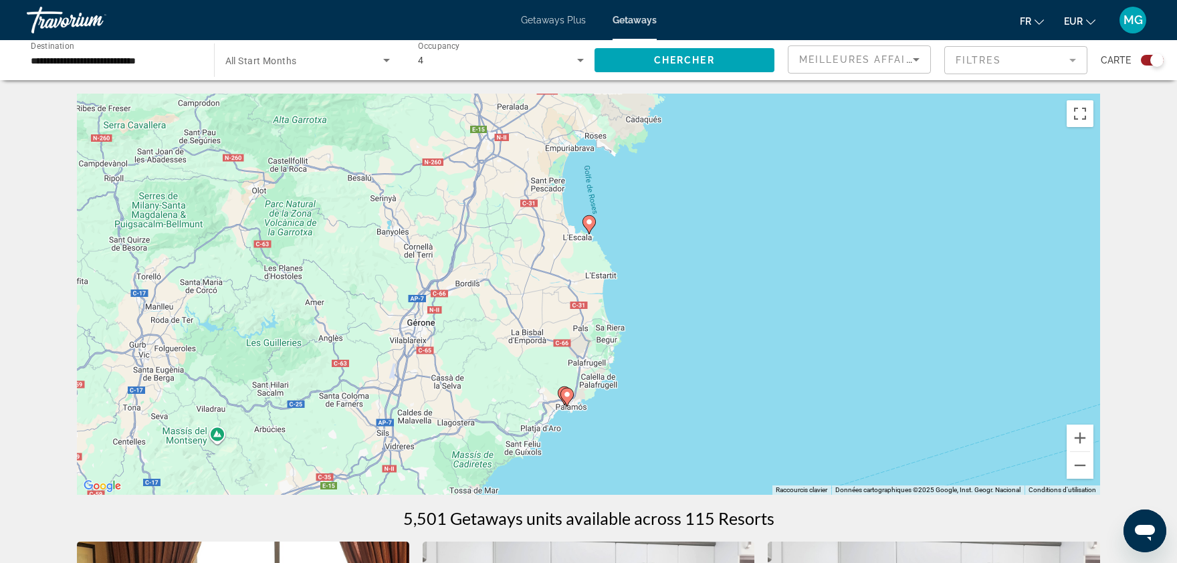
drag, startPoint x: 878, startPoint y: 404, endPoint x: 879, endPoint y: 342, distance: 61.5
click at [879, 342] on div "Pour activer le glissement avec le clavier, appuyez sur Alt+Entrée. Une fois ce…" at bounding box center [588, 294] width 1023 height 401
click at [1081, 437] on button "Zoom avant" at bounding box center [1079, 438] width 27 height 27
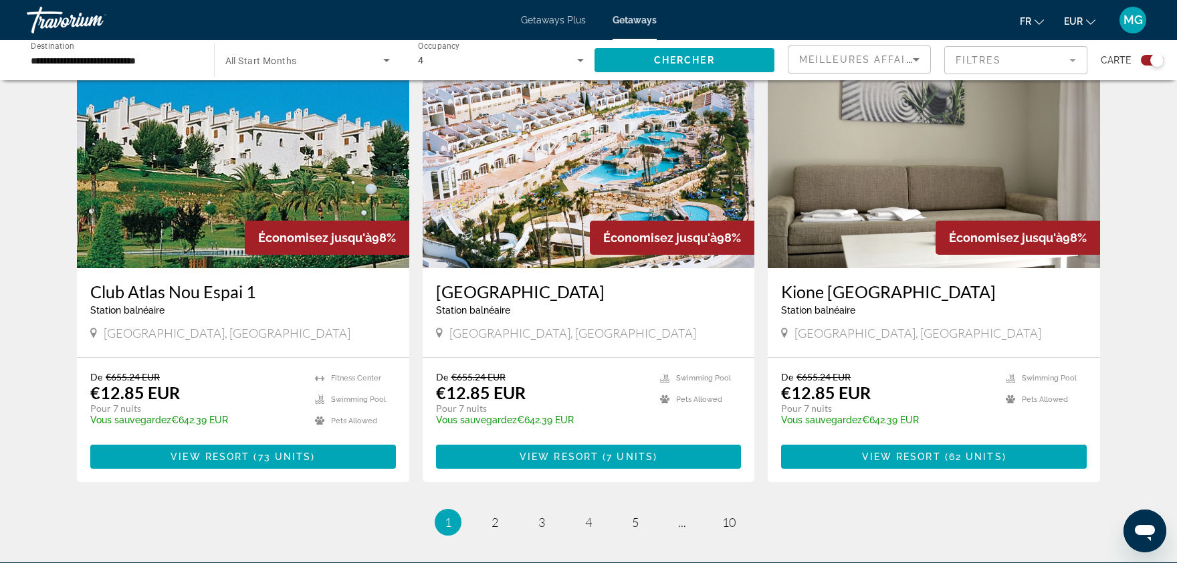
scroll to position [1906, 0]
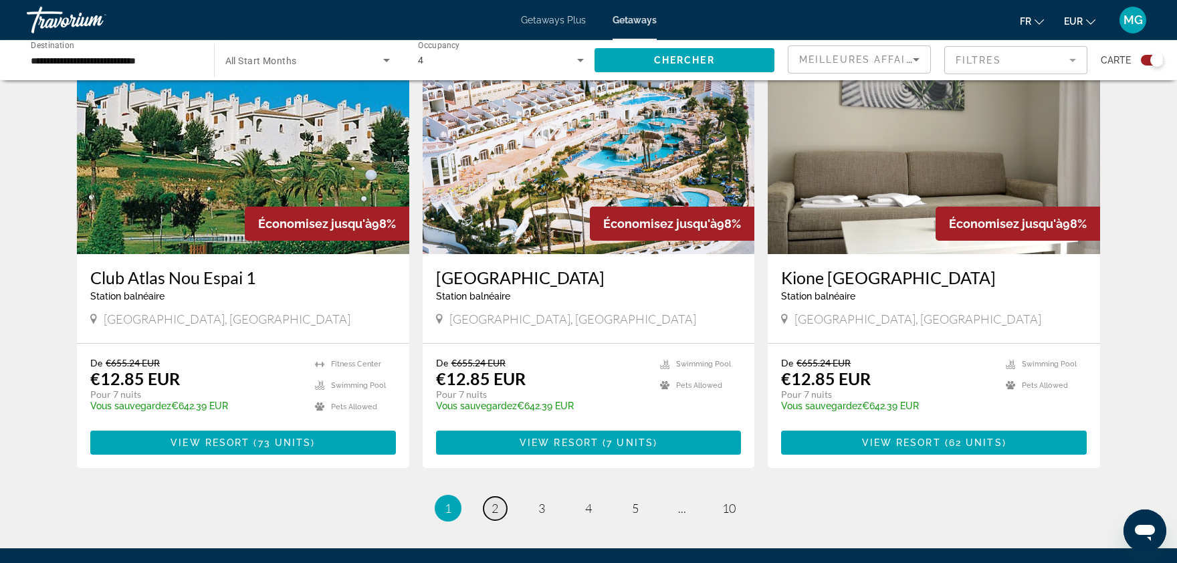
click at [497, 501] on span "2" at bounding box center [494, 508] width 7 height 15
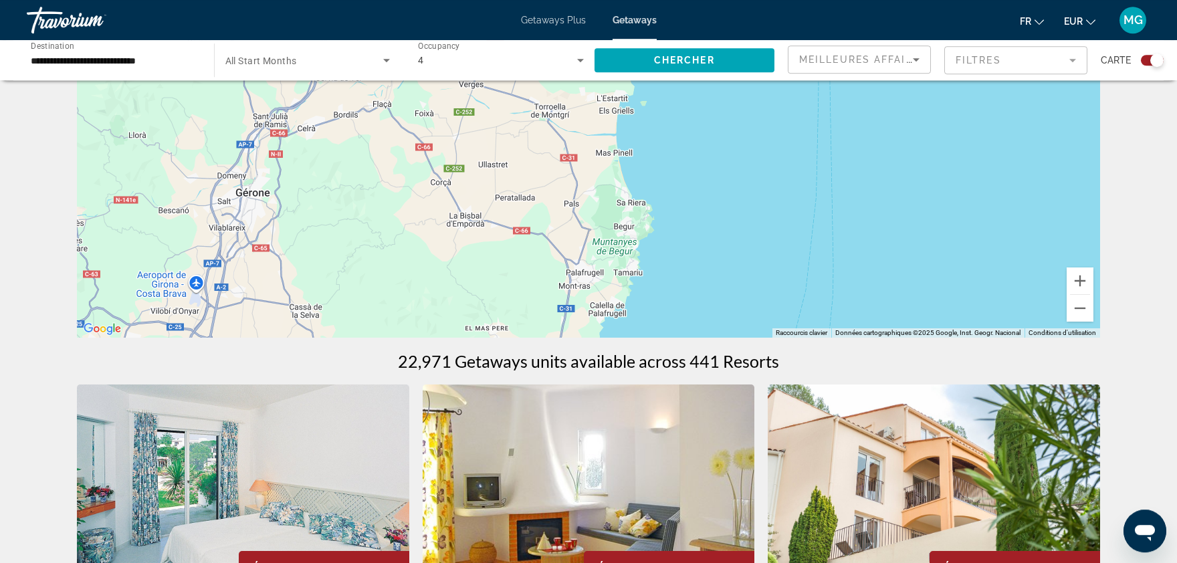
scroll to position [48, 0]
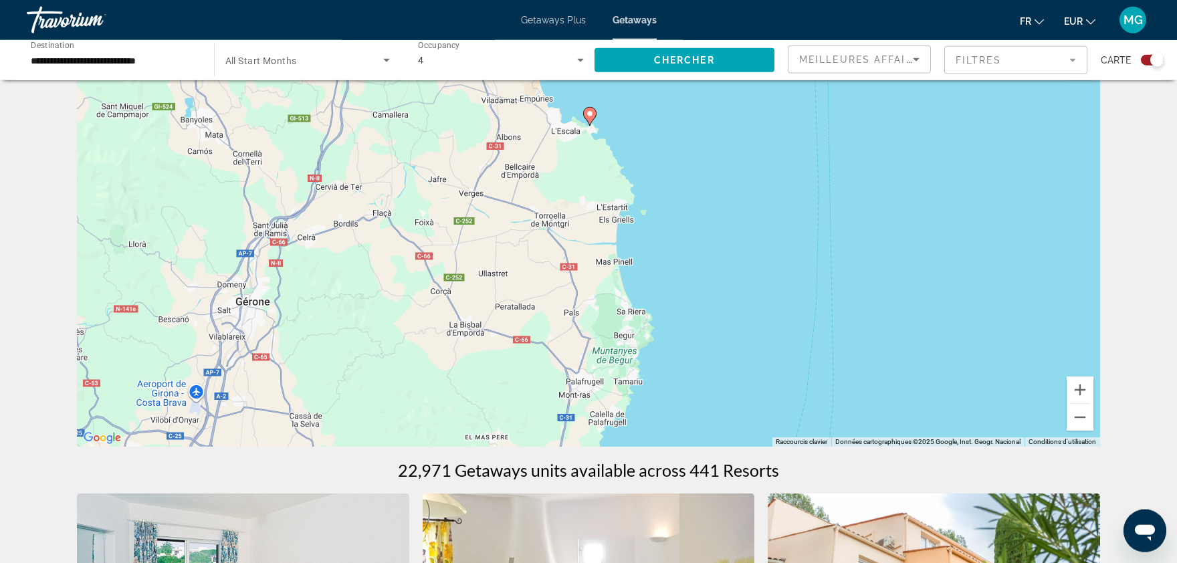
click at [174, 73] on div "**********" at bounding box center [114, 60] width 166 height 38
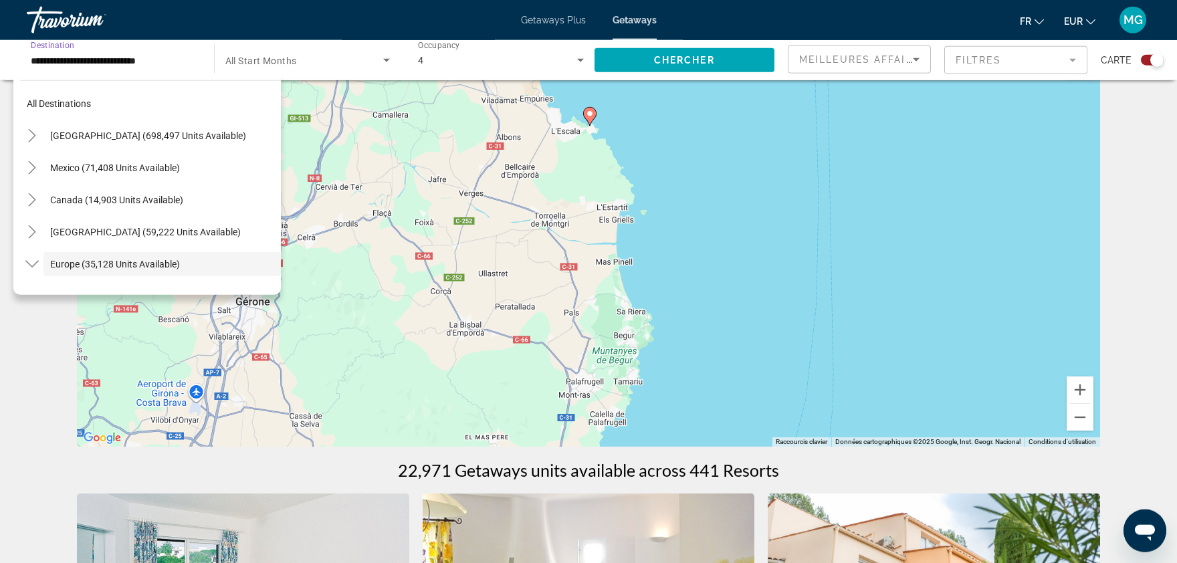
scroll to position [80, 0]
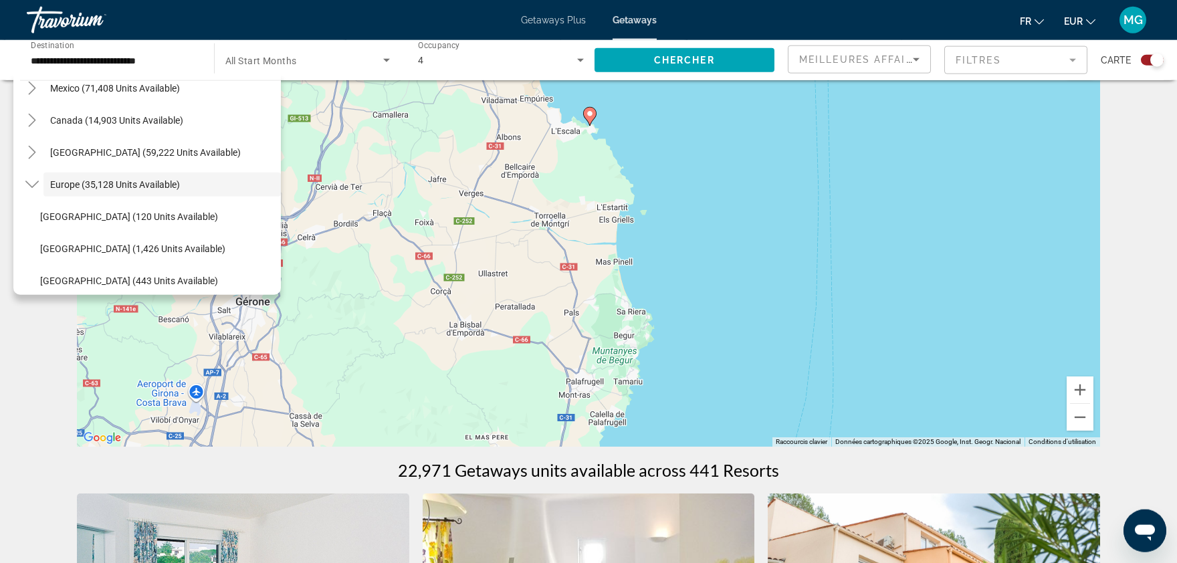
click at [744, 273] on div "Pour activer le glissement avec le clavier, appuyez sur Alt+Entrée. Une fois ce…" at bounding box center [588, 245] width 1023 height 401
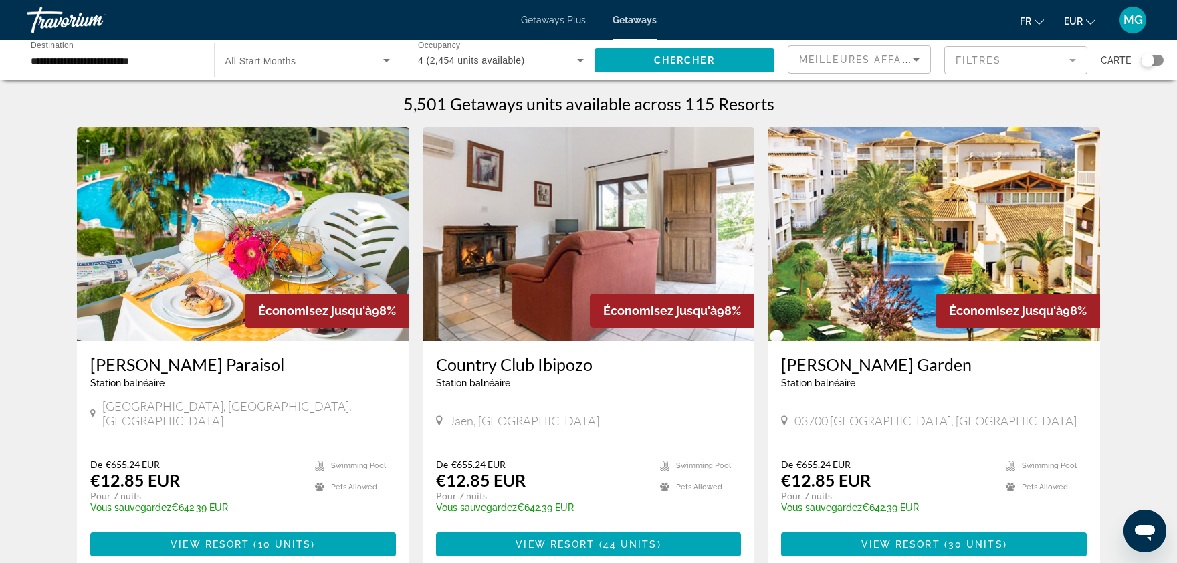
click at [311, 237] on img "Main content" at bounding box center [243, 234] width 332 height 214
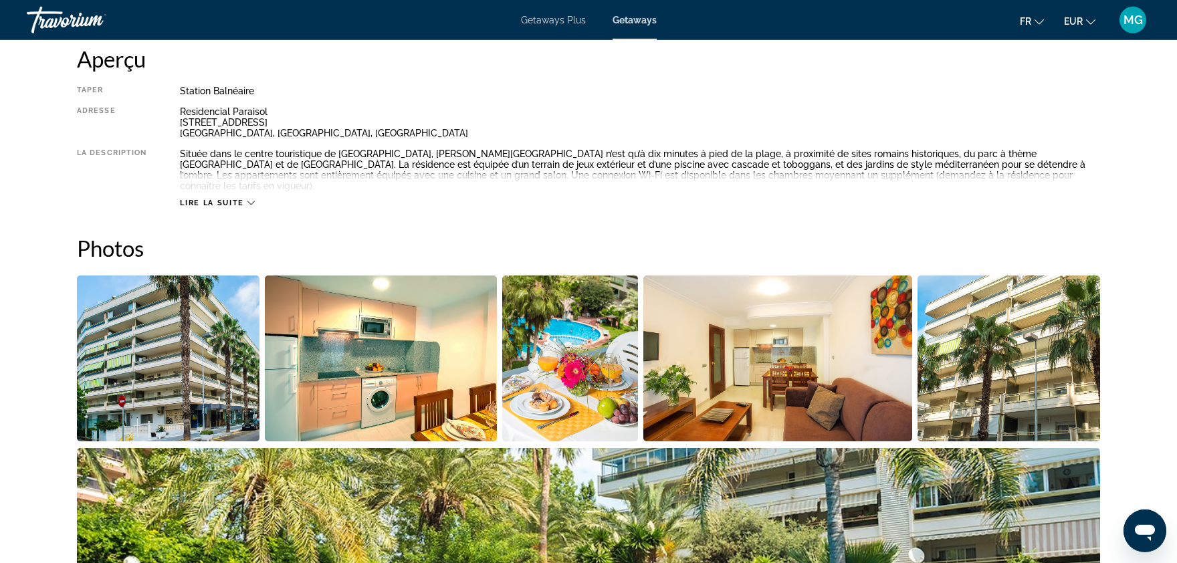
scroll to position [489, 0]
